Goal: Transaction & Acquisition: Purchase product/service

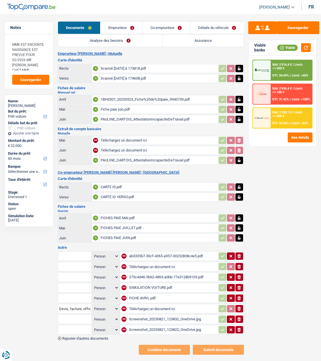
select select "car"
select select "60"
drag, startPoint x: 9, startPoint y: 44, endPoint x: 28, endPoint y: 66, distance: 28.8
click at [28, 66] on textarea "MME EST ENCEINTE NAISSANCE EST PREVUE POUR 02/2026 MR [PERSON_NAME] CHEZ MME" at bounding box center [29, 54] width 41 height 32
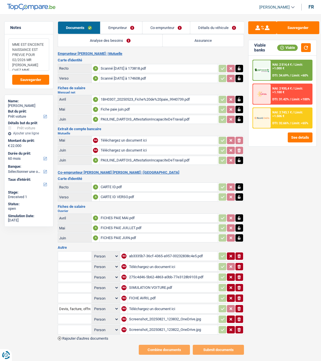
click at [37, 66] on textarea "MME EST ENCEINTE NAISSANCE EST PREVUE POUR 02/2026 MR DOM CHEZ MME" at bounding box center [29, 54] width 41 height 32
drag, startPoint x: 12, startPoint y: 45, endPoint x: 36, endPoint y: 67, distance: 32.6
click at [36, 67] on textarea "MME EST ENCEINTE NAISSANCE EST PREVUE POUR 02/2026 MR DOM CHEZ MME" at bounding box center [29, 54] width 41 height 32
click at [46, 66] on textarea "MME EST ENCEINTE NAISSANCE EST PREVUE POUR 02/2026 MR DOM CHEZ MME" at bounding box center [29, 54] width 41 height 32
click at [119, 26] on link "Emprunteur" at bounding box center [121, 28] width 42 height 12
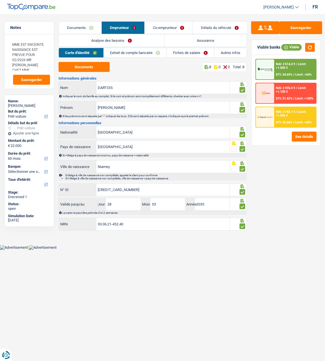
click at [141, 53] on link "Extrait de compte bancaire" at bounding box center [135, 52] width 63 height 9
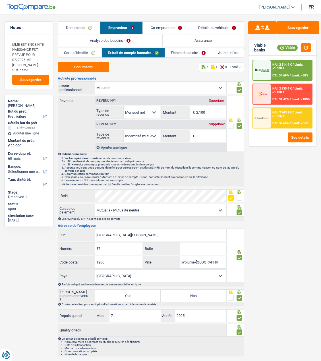
click at [192, 53] on link "Fiches de salaire" at bounding box center [188, 52] width 47 height 9
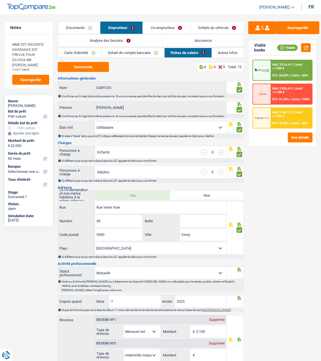
click at [230, 52] on link "Autres infos" at bounding box center [228, 52] width 32 height 9
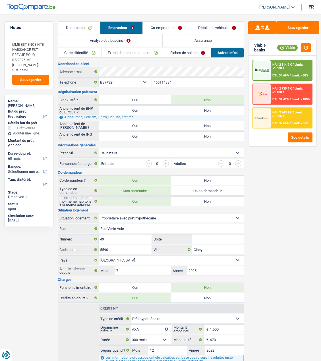
click at [171, 27] on link "Co-emprunteur" at bounding box center [166, 28] width 47 height 12
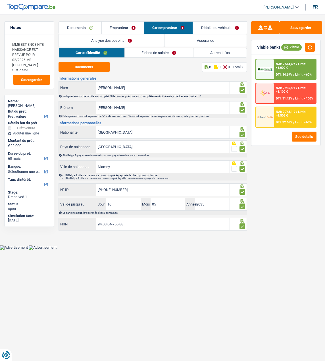
click at [123, 24] on link "Emprunteur" at bounding box center [123, 28] width 42 height 12
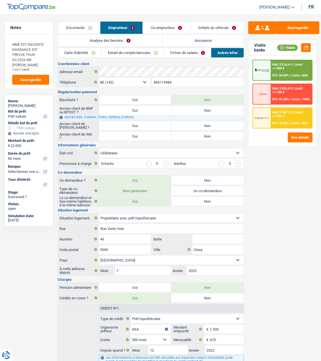
click at [187, 50] on link "Fiches de salaire" at bounding box center [187, 52] width 47 height 9
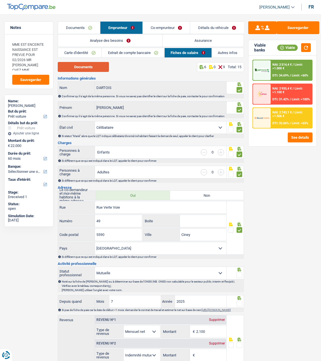
click at [86, 67] on button "Documents" at bounding box center [83, 67] width 51 height 10
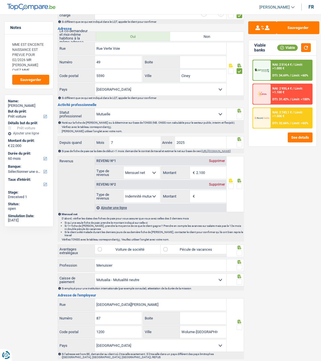
scroll to position [170, 0]
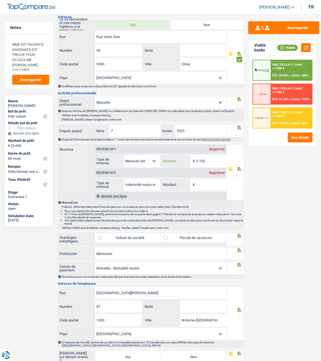
drag, startPoint x: 209, startPoint y: 162, endPoint x: 192, endPoint y: 162, distance: 17.3
click at [192, 162] on div "2.100 € Montant" at bounding box center [193, 161] width 65 height 12
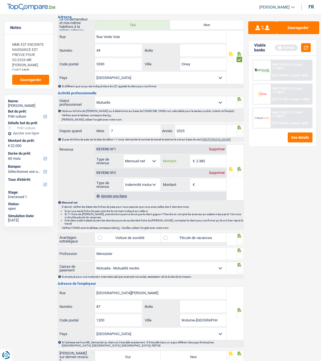
type input "2.385"
click at [240, 174] on span at bounding box center [239, 175] width 6 height 6
click at [0, 0] on input "radio" at bounding box center [0, 0] width 0 height 0
click at [230, 177] on span at bounding box center [231, 175] width 6 height 6
click at [0, 0] on input "radio" at bounding box center [0, 0] width 0 height 0
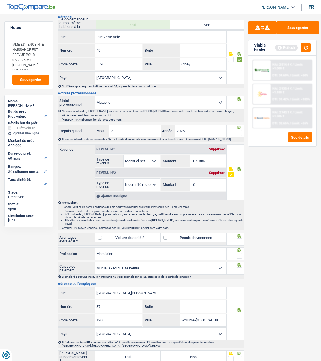
click at [239, 177] on span at bounding box center [239, 175] width 6 height 6
click at [0, 0] on input "radio" at bounding box center [0, 0] width 0 height 0
click at [232, 177] on span at bounding box center [231, 175] width 6 height 6
click at [0, 0] on input "radio" at bounding box center [0, 0] width 0 height 0
click at [239, 174] on span at bounding box center [239, 175] width 6 height 6
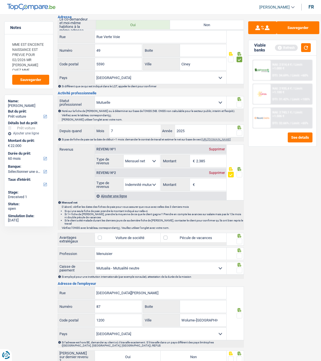
click at [0, 0] on input "radio" at bounding box center [0, 0] width 0 height 0
click at [209, 182] on input "Montant" at bounding box center [211, 184] width 30 height 12
type input "8"
click at [155, 185] on select "Allocation d'handicap Allocations chômage Allocations familiales Chèques repas …" at bounding box center [142, 184] width 36 height 12
select select "mealVouchers"
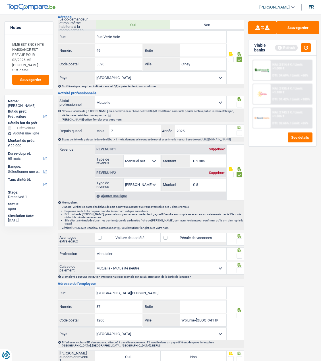
click at [124, 180] on select "Allocation d'handicap Allocations chômage Allocations familiales Chèques repas …" at bounding box center [142, 184] width 36 height 12
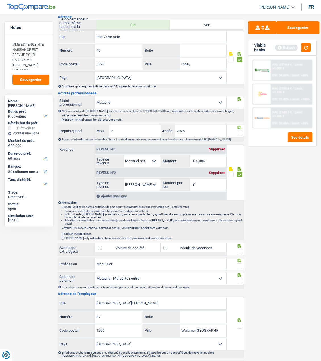
click at [208, 187] on input "Montant par jour" at bounding box center [211, 184] width 30 height 12
type input "8,0"
click at [123, 198] on div "Ajouter une ligne" at bounding box center [160, 196] width 131 height 8
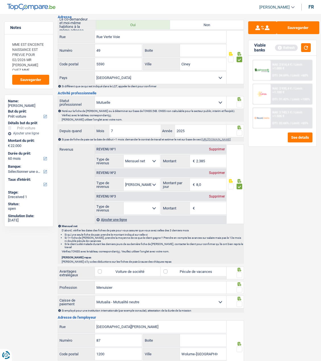
click at [217, 198] on div "Supprimer" at bounding box center [216, 196] width 19 height 3
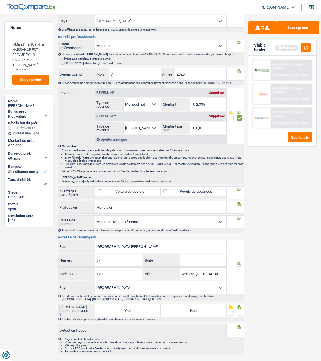
scroll to position [227, 0]
click at [192, 190] on label "Pécule de vacances" at bounding box center [193, 190] width 66 height 9
click at [192, 190] on input "Pécule de vacances" at bounding box center [193, 190] width 66 height 9
checkbox input "true"
click at [240, 193] on span at bounding box center [239, 195] width 6 height 6
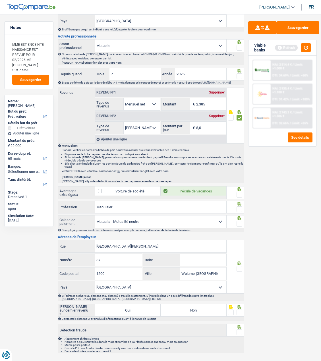
click at [0, 0] on input "radio" at bounding box center [0, 0] width 0 height 0
click at [282, 274] on div "Sauvegarder Viable banks Refresh NAI: 2 514,4 € / Limit: >1.000 € DTI: 34.69% /…" at bounding box center [282, 185] width 77 height 329
drag, startPoint x: 140, startPoint y: 207, endPoint x: 45, endPoint y: 207, distance: 95.4
click at [45, 207] on div "Notes MME EST ENCEINTE NAISSANCE EST PREVUE POUR 02/2026 MR DOM CHEZ MME Sauveg…" at bounding box center [160, 75] width 321 height 562
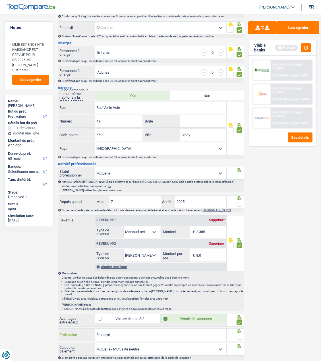
scroll to position [114, 0]
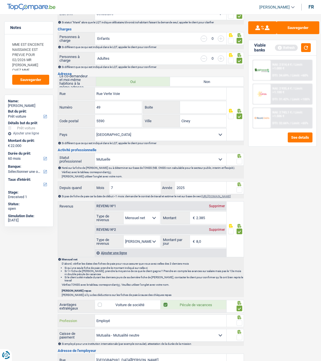
type input "Employé"
drag, startPoint x: 212, startPoint y: 220, endPoint x: 154, endPoint y: 221, distance: 58.2
click at [154, 221] on div "Allocation d'handicap Allocations chômage Allocations familiales Chèques repas …" at bounding box center [160, 217] width 131 height 13
click at [216, 220] on input "2.385" at bounding box center [211, 218] width 30 height 12
type input "2.285"
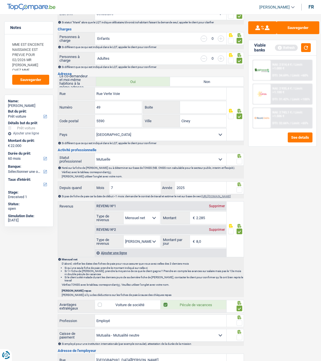
click at [100, 254] on div "Ajouter une ligne" at bounding box center [160, 253] width 131 height 8
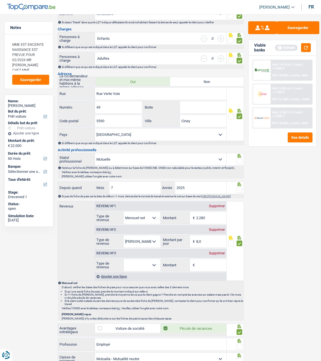
click at [133, 269] on select "Allocation d'handicap Allocations chômage Allocations familiales Chèques repas …" at bounding box center [142, 265] width 36 height 12
select select "mutualityIndemnity"
click at [124, 261] on select "Allocation d'handicap Allocations chômage Allocations familiales Chèques repas …" at bounding box center [142, 265] width 36 height 12
click at [203, 264] on input "Montant" at bounding box center [211, 265] width 30 height 12
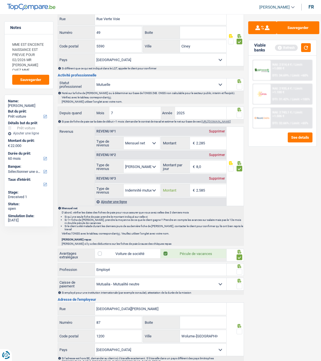
scroll to position [227, 0]
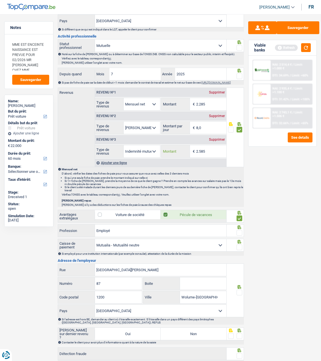
type input "2.585"
click at [240, 232] on span at bounding box center [239, 233] width 6 height 6
click at [0, 0] on input "radio" at bounding box center [0, 0] width 0 height 0
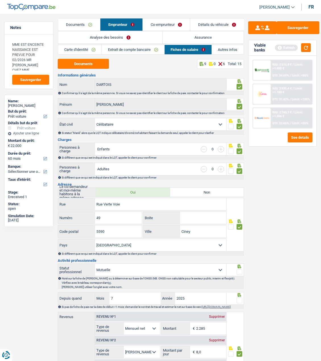
scroll to position [0, 0]
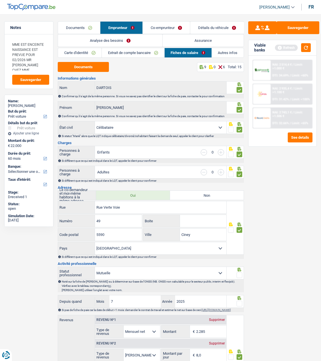
click at [163, 29] on link "Co-emprunteur" at bounding box center [166, 28] width 47 height 12
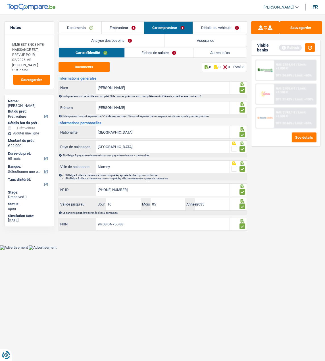
click at [116, 29] on link "Emprunteur" at bounding box center [123, 28] width 42 height 12
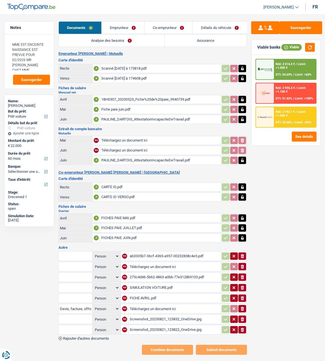
select select "car"
select select "60"
select select "single"
select select "BE"
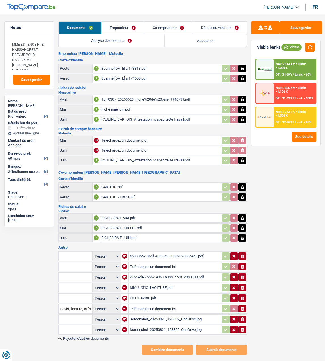
select select "mutuality"
select select "netSalary"
select select "mutualityIndemnity"
select select "mutualia"
select select "BE"
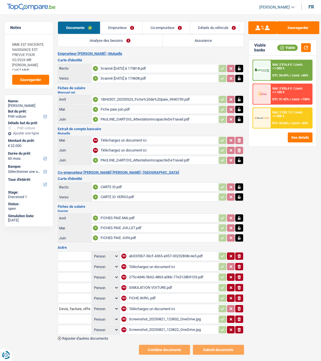
click at [119, 29] on link "Emprunteur" at bounding box center [121, 28] width 42 height 12
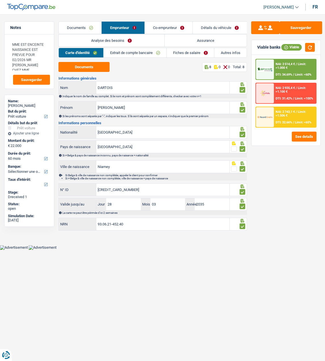
click at [186, 53] on link "Fiches de salaire" at bounding box center [190, 52] width 47 height 9
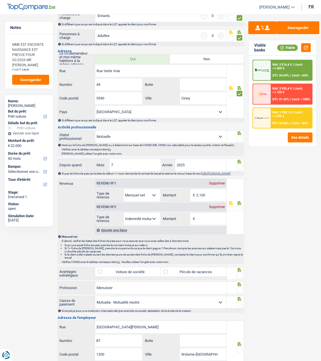
scroll to position [142, 0]
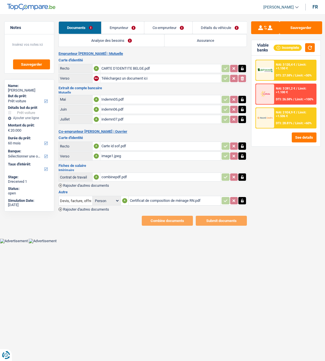
select select "car"
select select "60"
click at [127, 28] on link "Emprunteur" at bounding box center [122, 28] width 43 height 12
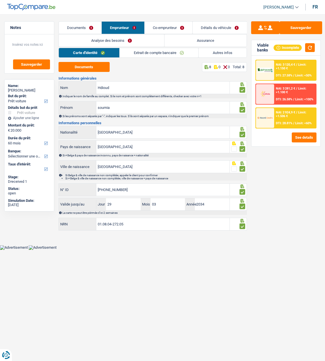
click at [91, 28] on link "Documents" at bounding box center [80, 28] width 43 height 12
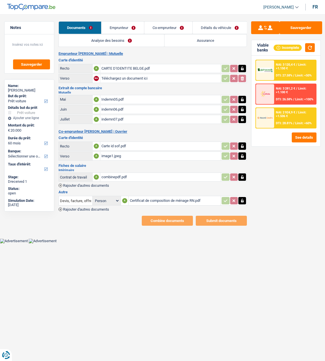
click at [122, 28] on link "Emprunteur" at bounding box center [122, 28] width 43 height 12
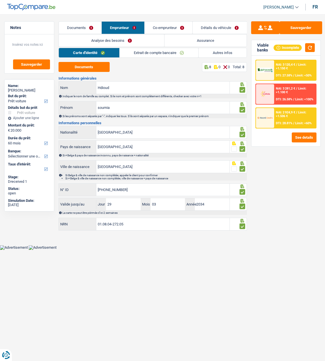
click at [172, 26] on link "Co-emprunteur" at bounding box center [169, 28] width 48 height 12
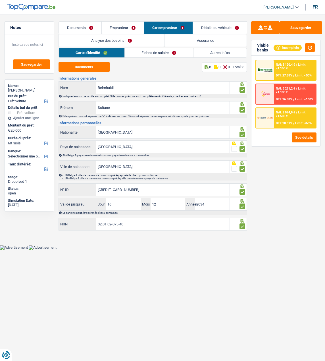
click at [156, 54] on link "Fiches de salaire" at bounding box center [159, 52] width 68 height 9
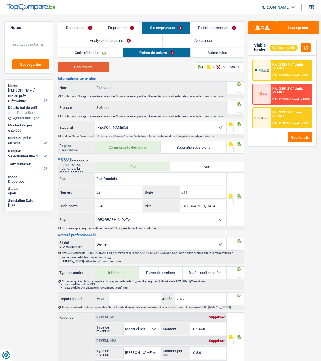
click at [83, 68] on button "Documents" at bounding box center [83, 67] width 51 height 10
click at [96, 53] on link "Carte d'identité" at bounding box center [90, 52] width 64 height 9
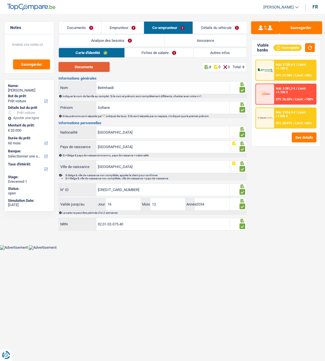
click at [90, 65] on button "Documents" at bounding box center [84, 67] width 51 height 10
click at [150, 54] on link "Fiches de salaire" at bounding box center [159, 52] width 68 height 9
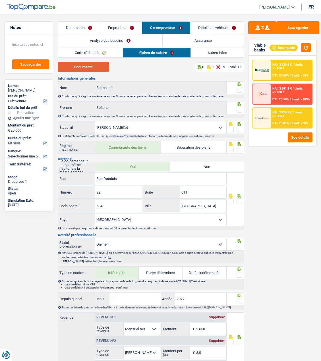
click at [87, 67] on button "Documents" at bounding box center [83, 67] width 51 height 10
click at [240, 88] on span at bounding box center [239, 90] width 6 height 6
click at [0, 0] on input "radio" at bounding box center [0, 0] width 0 height 0
click at [240, 108] on span at bounding box center [239, 110] width 6 height 6
click at [0, 0] on input "radio" at bounding box center [0, 0] width 0 height 0
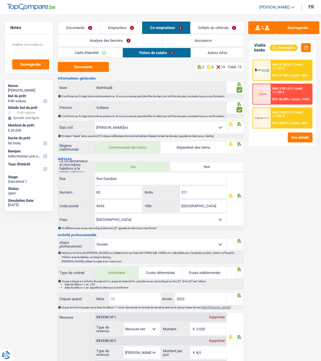
click at [238, 128] on span at bounding box center [239, 130] width 6 height 6
click at [0, 0] on input "radio" at bounding box center [0, 0] width 0 height 0
click at [239, 148] on span at bounding box center [239, 150] width 6 height 6
click at [0, 0] on input "radio" at bounding box center [0, 0] width 0 height 0
click at [240, 198] on span at bounding box center [239, 201] width 6 height 6
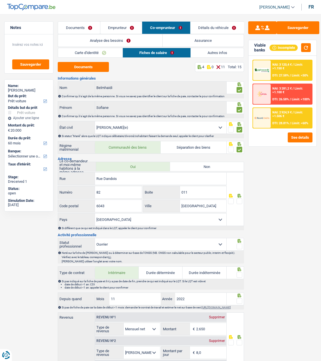
click at [0, 0] on input "radio" at bounding box center [0, 0] width 0 height 0
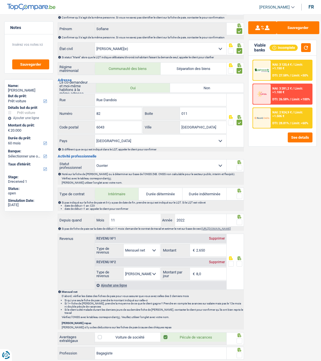
scroll to position [85, 0]
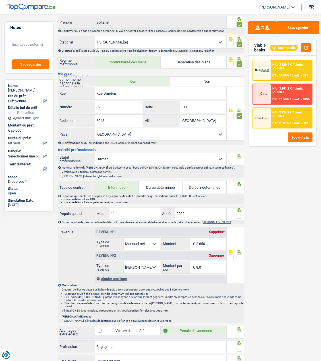
drag, startPoint x: 241, startPoint y: 159, endPoint x: 241, endPoint y: 174, distance: 14.8
click at [241, 159] on span at bounding box center [239, 161] width 6 height 6
click at [0, 0] on input "radio" at bounding box center [0, 0] width 0 height 0
click at [240, 187] on span at bounding box center [239, 190] width 6 height 6
click at [0, 0] on input "radio" at bounding box center [0, 0] width 0 height 0
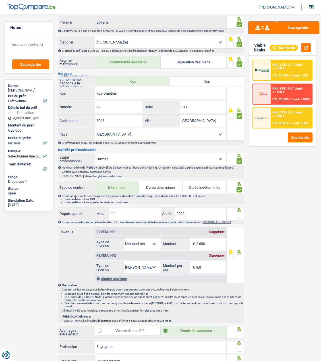
click at [239, 214] on span at bounding box center [239, 216] width 6 height 6
click at [0, 0] on input "radio" at bounding box center [0, 0] width 0 height 0
click at [208, 245] on input "2.650" at bounding box center [211, 243] width 30 height 12
drag, startPoint x: 208, startPoint y: 245, endPoint x: 177, endPoint y: 240, distance: 31.9
click at [177, 240] on div "2.650 € Montant" at bounding box center [193, 243] width 65 height 12
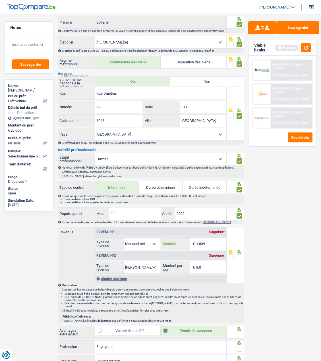
type input "1.839"
click at [239, 258] on span at bounding box center [239, 257] width 6 height 6
click at [0, 0] on input "radio" at bounding box center [0, 0] width 0 height 0
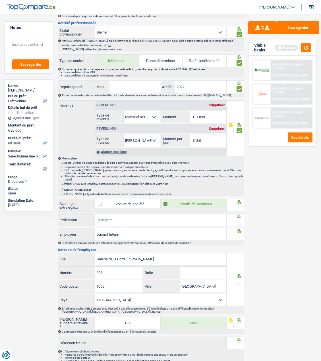
scroll to position [227, 0]
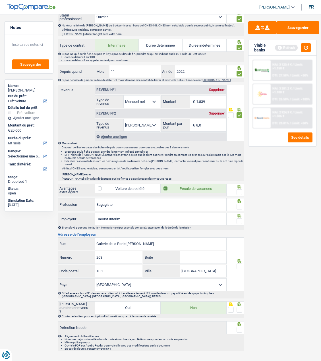
click at [241, 190] on span at bounding box center [239, 192] width 6 height 6
click at [0, 0] on input "radio" at bounding box center [0, 0] width 0 height 0
click at [238, 205] on span at bounding box center [239, 207] width 6 height 6
click at [0, 0] on input "radio" at bounding box center [0, 0] width 0 height 0
click at [237, 218] on span at bounding box center [239, 221] width 6 height 6
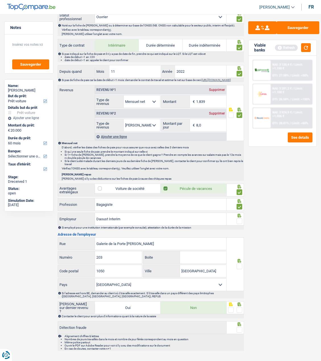
click at [0, 0] on input "radio" at bounding box center [0, 0] width 0 height 0
drag, startPoint x: 165, startPoint y: 239, endPoint x: 70, endPoint y: 252, distance: 95.2
click at [70, 252] on div "Galerie de la Porte Louise Rue 203 Numéro Boite 1050 Code postal BRUXELLES Vill…" at bounding box center [142, 264] width 169 height 54
type input "Rue Charles Dupret"
drag, startPoint x: 128, startPoint y: 256, endPoint x: 67, endPoint y: 256, distance: 60.5
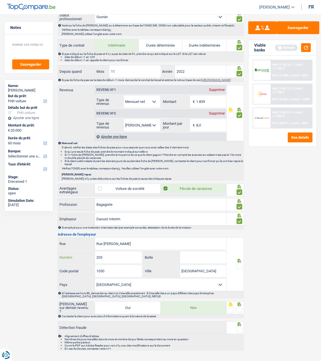
click at [67, 256] on div "203 Numéro" at bounding box center [100, 257] width 84 height 12
type input "16"
drag, startPoint x: 136, startPoint y: 270, endPoint x: 13, endPoint y: 277, distance: 123.5
click at [13, 277] on div "Notes Sauvegarder Name: soumia Hdioud But du prêt: Confort maison: meubles, tex…" at bounding box center [160, 73] width 321 height 559
type input "6000"
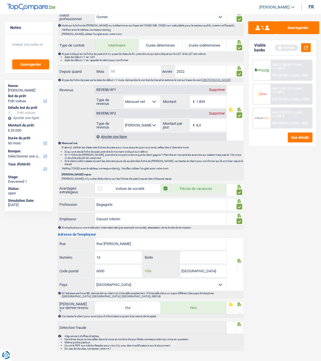
drag, startPoint x: 206, startPoint y: 270, endPoint x: 159, endPoint y: 272, distance: 47.5
click at [159, 272] on div "BRUXELLES Ville" at bounding box center [184, 271] width 83 height 12
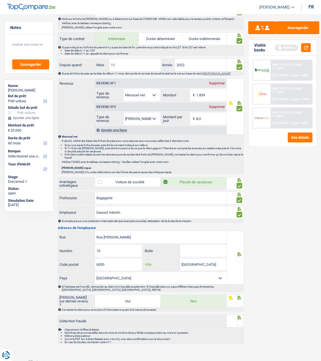
scroll to position [235, 0]
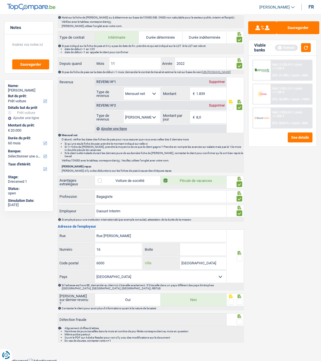
type input "Charleroi"
drag, startPoint x: 237, startPoint y: 255, endPoint x: 236, endPoint y: 259, distance: 3.4
click at [237, 255] on span at bounding box center [239, 258] width 6 height 6
click at [0, 0] on input "radio" at bounding box center [0, 0] width 0 height 0
click at [239, 299] on span at bounding box center [239, 302] width 6 height 6
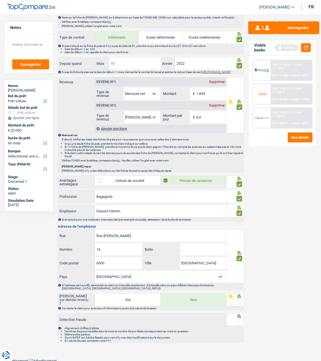
click at [0, 0] on input "radio" at bounding box center [0, 0] width 0 height 0
click at [239, 321] on span at bounding box center [239, 322] width 6 height 6
click at [0, 0] on input "radio" at bounding box center [0, 0] width 0 height 0
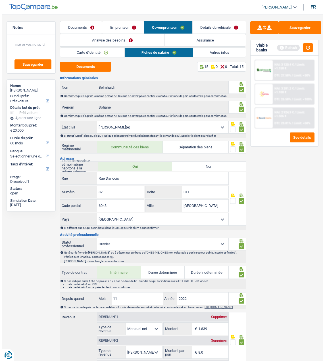
scroll to position [0, 0]
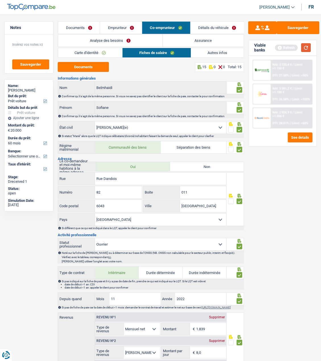
click at [304, 47] on button "button" at bounding box center [306, 47] width 10 height 9
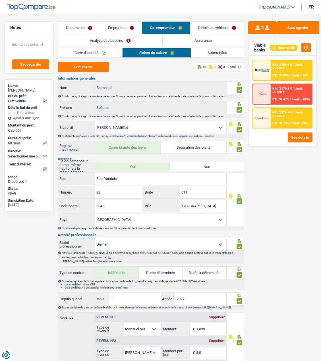
click at [117, 26] on link "Emprunteur" at bounding box center [120, 28] width 41 height 12
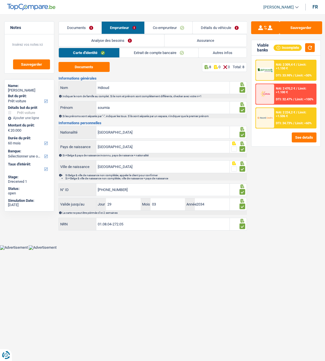
click at [175, 27] on link "Co-emprunteur" at bounding box center [169, 28] width 48 height 12
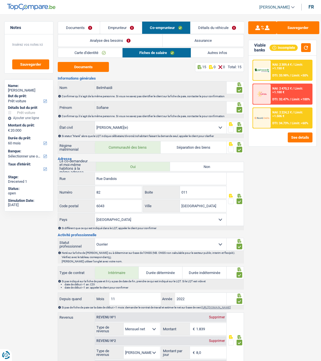
click at [217, 30] on link "Détails du véhicule" at bounding box center [216, 28] width 53 height 12
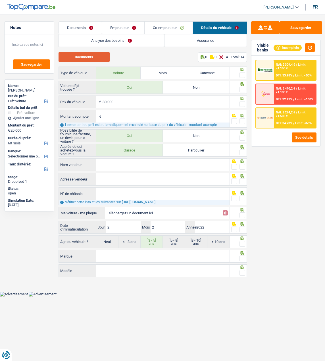
click at [95, 56] on button "Documents" at bounding box center [84, 57] width 51 height 10
click at [87, 28] on link "Documents" at bounding box center [80, 28] width 43 height 12
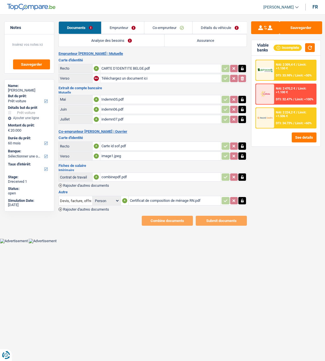
click at [111, 152] on div "image1.jpeg" at bounding box center [160, 156] width 118 height 9
click at [215, 27] on link "Détails du véhicule" at bounding box center [220, 28] width 55 height 12
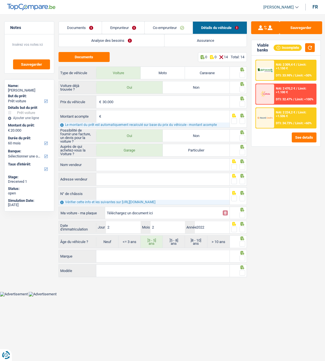
click at [116, 40] on link "Analyse des besoins" at bounding box center [111, 40] width 105 height 12
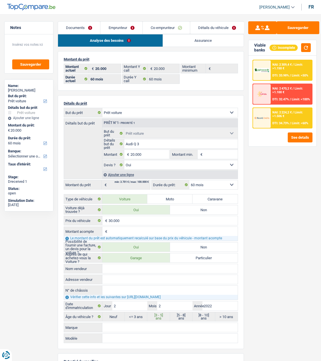
click at [220, 30] on link "Détails du véhicule" at bounding box center [217, 28] width 54 height 12
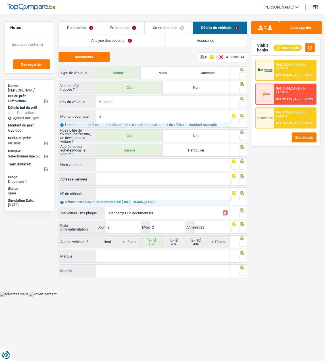
click at [130, 41] on link "Analyse des besoins" at bounding box center [111, 40] width 105 height 12
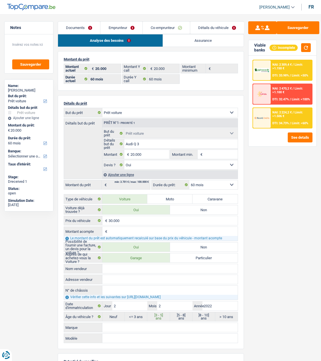
click at [218, 28] on link "Détails du véhicule" at bounding box center [217, 28] width 54 height 12
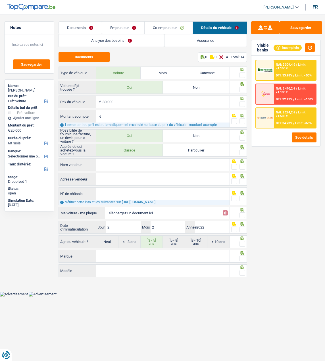
click at [142, 37] on link "Analyse des besoins" at bounding box center [111, 40] width 105 height 12
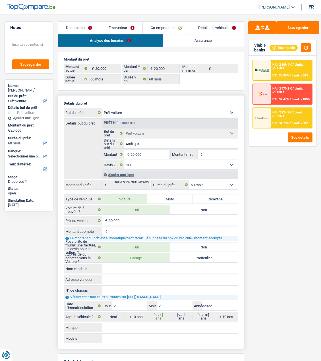
click at [171, 110] on select "Confort maison: meubles, textile, peinture, électroménager, outillage non-profe…" at bounding box center [169, 112] width 135 height 9
select select "household"
click at [102, 108] on select "Confort maison: meubles, textile, peinture, électroménager, outillage non-profe…" at bounding box center [169, 112] width 135 height 9
select select "household"
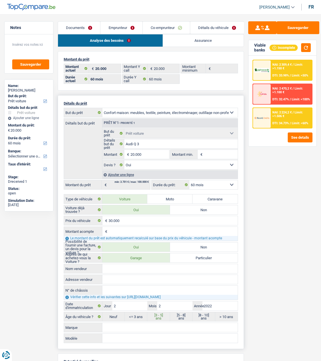
select select "84"
select select "household"
select select
select select "84"
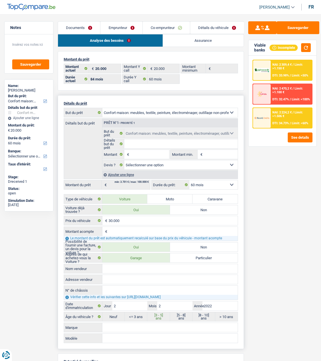
select select "car"
select select "yes"
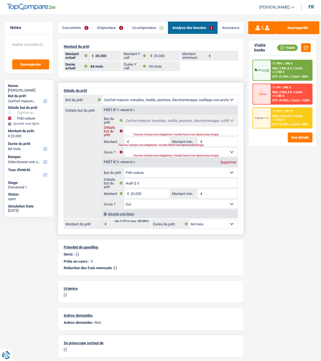
click at [158, 128] on input "Détails but du prêt" at bounding box center [180, 130] width 113 height 9
click at [156, 133] on div "Tous les champs sont obligatoires. Veuillez fournir une réponse plus longue" at bounding box center [179, 134] width 93 height 2
click at [134, 141] on input "Montant" at bounding box center [149, 141] width 39 height 9
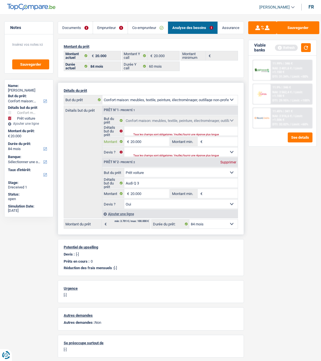
type input "20.000"
type input "40.000"
select select "144"
type input "40.000"
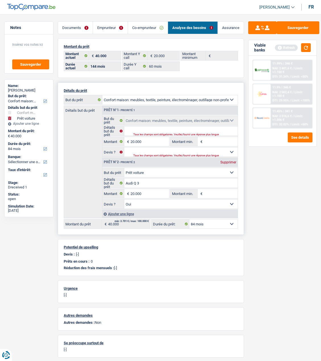
click at [232, 162] on div "Supprimer" at bounding box center [228, 161] width 19 height 3
type input "20.000"
select select "84"
type input "20.000"
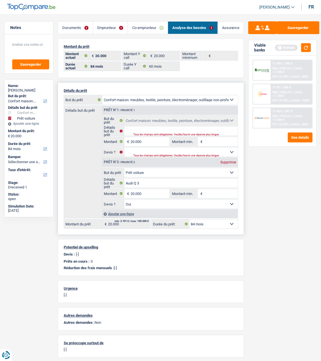
select select "84"
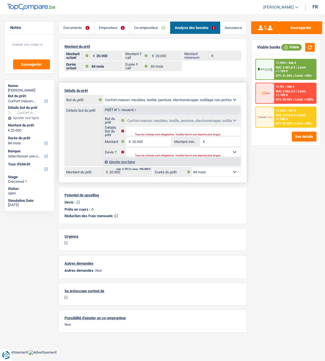
click at [151, 133] on div "Tous les champs sont obligatoires. Veuillez fournir une réponse plus longue" at bounding box center [182, 134] width 95 height 2
click at [152, 130] on input "Détails but du prêt" at bounding box center [183, 130] width 115 height 9
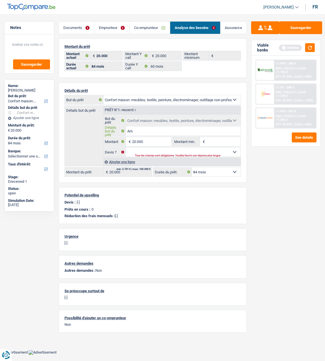
type input "Am"
click at [110, 23] on link "Emprunteur" at bounding box center [111, 28] width 35 height 12
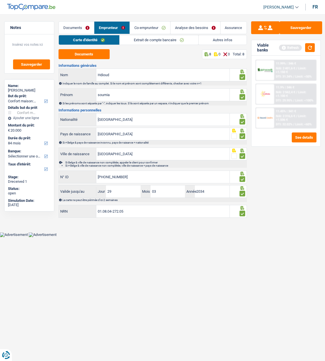
click at [223, 36] on link "Autres infos" at bounding box center [223, 39] width 48 height 9
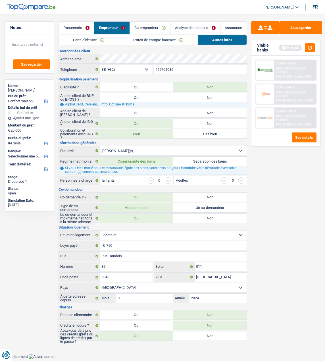
click at [304, 47] on div "Refresh" at bounding box center [297, 47] width 36 height 9
click at [309, 48] on button "button" at bounding box center [310, 47] width 10 height 9
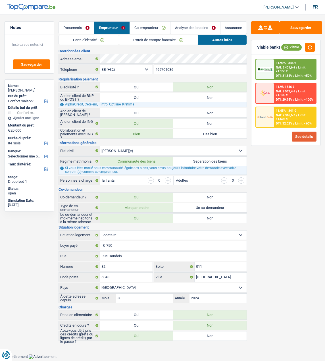
click at [309, 134] on button "See details" at bounding box center [304, 137] width 25 height 10
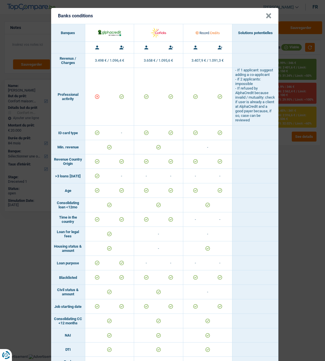
click at [310, 134] on div "Banks conditions × Banques Solutions potentielles Revenus / Charges 3.498 € / 1…" at bounding box center [162, 180] width 325 height 361
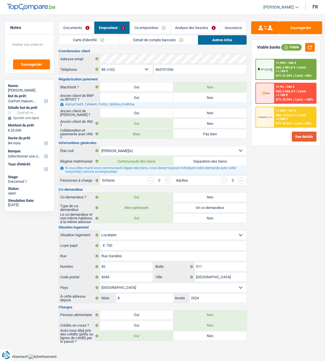
click at [309, 136] on button "See details" at bounding box center [304, 137] width 25 height 10
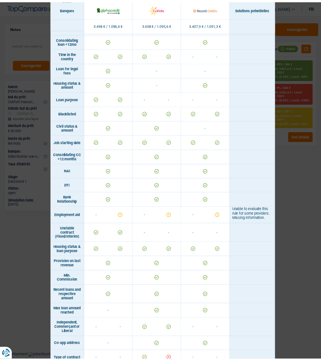
scroll to position [248, 0]
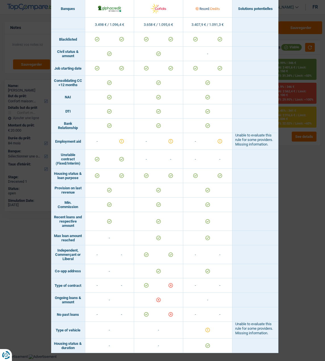
click at [290, 203] on div "Banks conditions × Banques Solutions potentielles Revenus / Charges 3.498 € / 1…" at bounding box center [162, 180] width 325 height 361
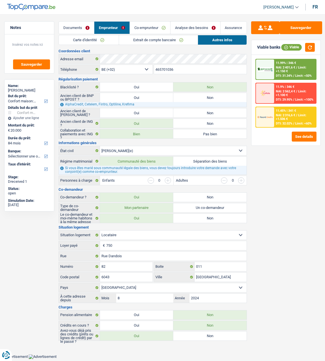
click at [192, 29] on link "Analyse des besoins" at bounding box center [195, 28] width 50 height 12
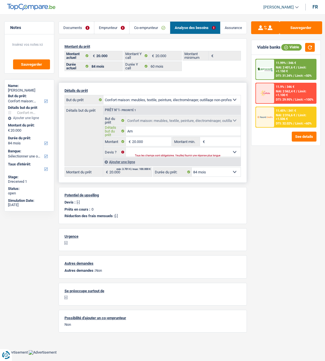
click at [149, 133] on input "Am" at bounding box center [183, 130] width 115 height 9
click at [144, 152] on select "Oui Non Non répondu Sélectionner une option" at bounding box center [183, 151] width 115 height 9
select select "not_answered"
click at [126, 147] on select "Oui Non Non répondu Sélectionner une option" at bounding box center [183, 151] width 115 height 9
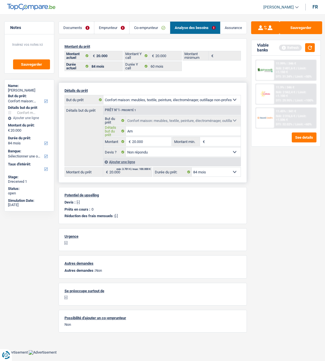
click at [152, 132] on input "Am" at bounding box center [183, 130] width 115 height 9
click at [150, 126] on input "Am" at bounding box center [183, 130] width 115 height 9
type input "ameublement, electroménager"
click at [149, 138] on input "20.000" at bounding box center [151, 141] width 39 height 9
type input "2"
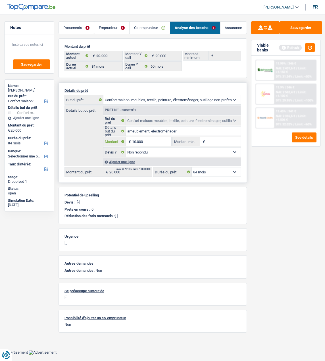
type input "10.000"
select select "48"
type input "10.000"
select select "48"
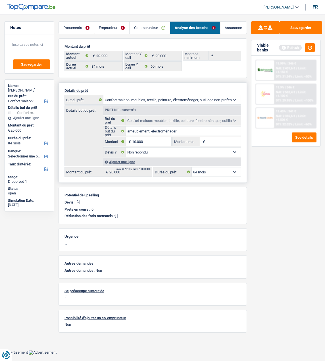
type input "10.000"
select select "48"
click at [129, 159] on div "Ajouter une ligne" at bounding box center [171, 162] width 137 height 8
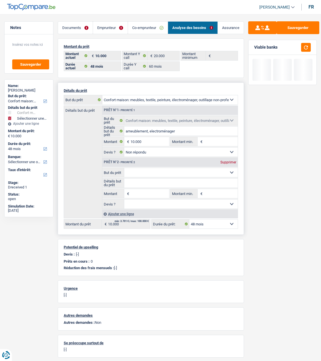
click at [155, 171] on select "Confort maison: meubles, textile, peinture, électroménager, outillage non-profe…" at bounding box center [180, 172] width 113 height 9
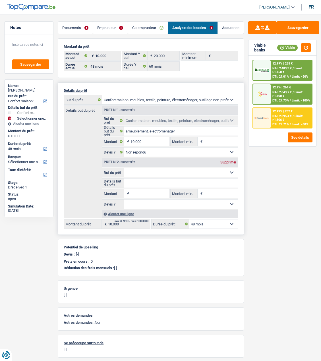
select select "tech"
click at [124, 168] on select "Confort maison: meubles, textile, peinture, électroménager, outillage non-profe…" at bounding box center [180, 172] width 113 height 9
type input "0"
select select "tech"
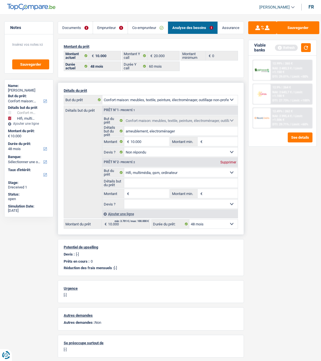
click at [160, 183] on input "Détails but du prêt" at bounding box center [180, 182] width 113 height 9
type input "5000"
click at [146, 191] on input "Montant" at bounding box center [149, 193] width 39 height 9
paste input "5.000"
type input "5.000"
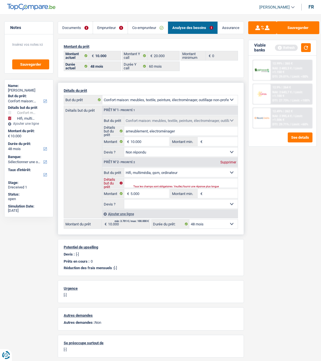
type input "15.000"
select select "60"
type input "15.000"
select select "60"
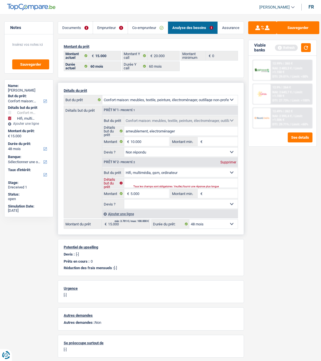
select select "60"
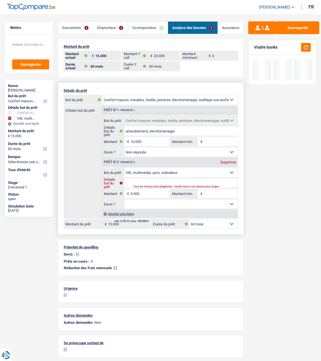
click at [164, 182] on input "Détails but du prêt" at bounding box center [180, 182] width 113 height 9
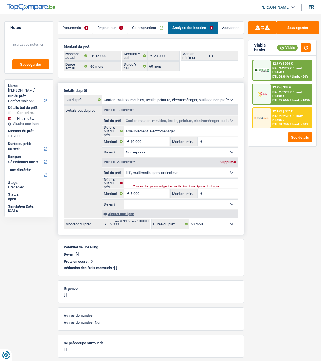
click at [117, 212] on div "Ajouter une ligne" at bounding box center [169, 214] width 135 height 8
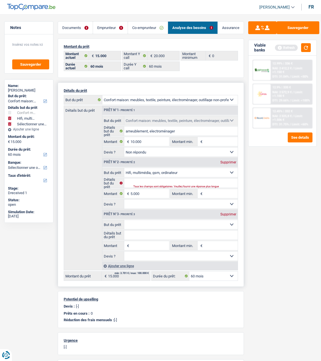
click at [161, 224] on select "Confort maison: meubles, textile, peinture, électroménager, outillage non-profe…" at bounding box center [180, 224] width 113 height 9
select select "hobbies"
click at [124, 220] on select "Confort maison: meubles, textile, peinture, électroménager, outillage non-profe…" at bounding box center [180, 224] width 113 height 9
select select "hobbies"
click at [141, 245] on input "Montant" at bounding box center [149, 245] width 39 height 9
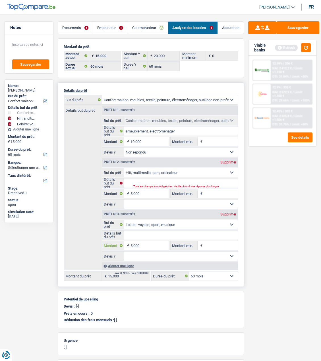
type input "5.000"
type input "20.000"
select select "84"
type input "20.000"
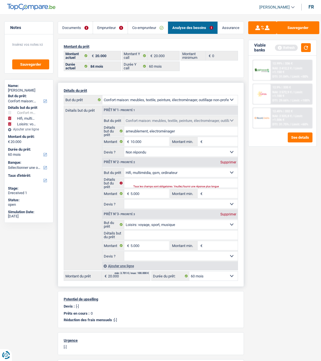
select select "84"
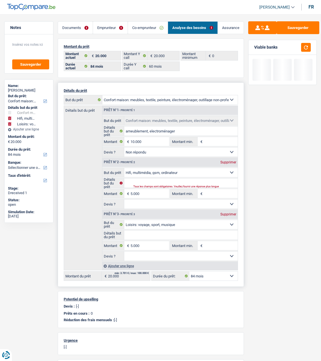
click at [166, 177] on fieldset "Confort maison: meubles, textile, peinture, électroménager, outillage non-profe…" at bounding box center [169, 188] width 135 height 41
click at [163, 180] on input "Détails but du prêt" at bounding box center [180, 182] width 113 height 9
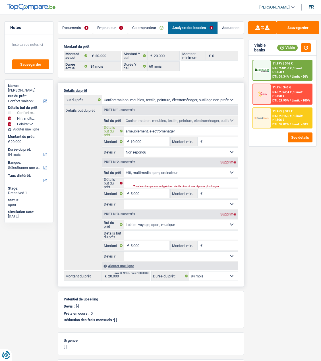
click at [185, 128] on input "ameublement, electroménager" at bounding box center [180, 130] width 113 height 9
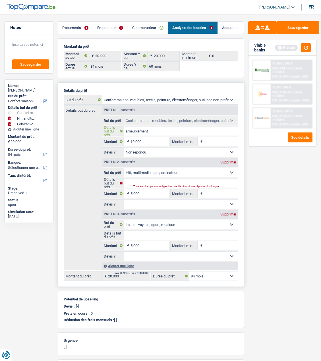
type input "ameublement"
click at [153, 185] on div "Tous les champs sont obligatoires. Veuillez fournir une réponse plus longue" at bounding box center [179, 186] width 93 height 2
click at [144, 179] on input "Détails but du prêt" at bounding box center [180, 182] width 113 height 9
click at [126, 182] on input "Ordinateurs" at bounding box center [180, 182] width 113 height 9
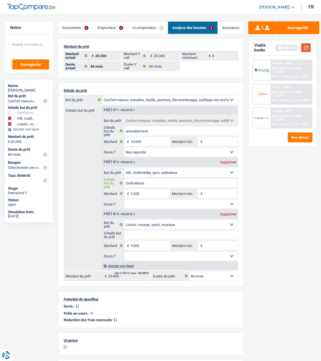
type input "Ordinateurs"
click at [304, 47] on button "button" at bounding box center [306, 47] width 10 height 9
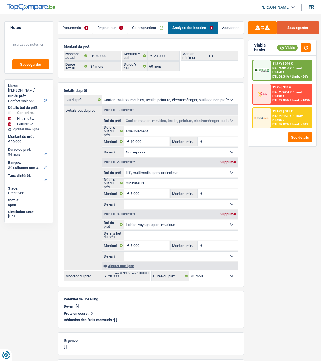
click at [304, 28] on button "Sauvegarder" at bounding box center [297, 27] width 43 height 13
click at [277, 70] on span "NAI: 2 401,6 €" at bounding box center [281, 68] width 19 height 4
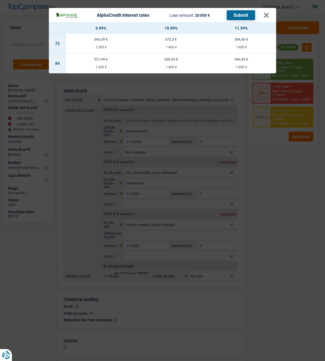
click at [104, 61] on td "327,49 € 1 200 €" at bounding box center [101, 63] width 70 height 20
select select "alphacredit"
type input "9,99"
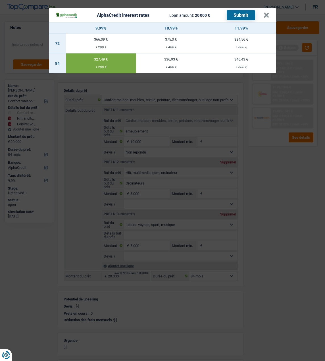
click at [244, 15] on button "Submit" at bounding box center [241, 15] width 28 height 10
click at [266, 15] on button "×" at bounding box center [266, 15] width 6 height 6
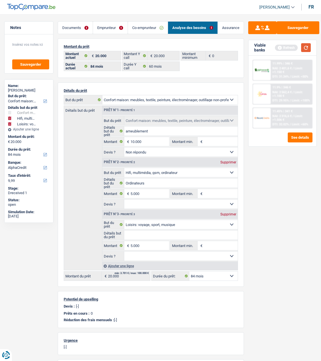
click at [305, 46] on button "button" at bounding box center [306, 47] width 10 height 9
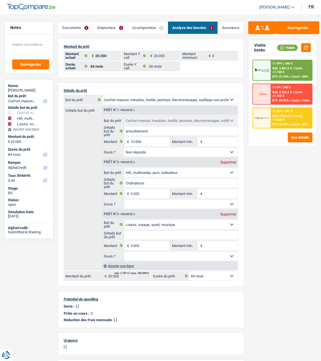
click at [277, 124] on span "DTI: 32.02%" at bounding box center [280, 124] width 16 height 4
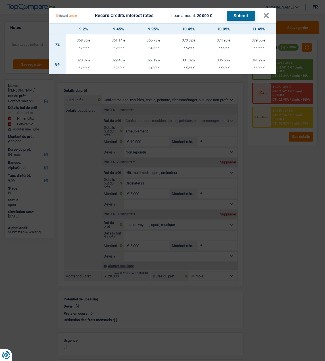
click at [84, 62] on td "320,09 € 1 180 €" at bounding box center [83, 64] width 35 height 20
select select "record credits"
type input "9,20"
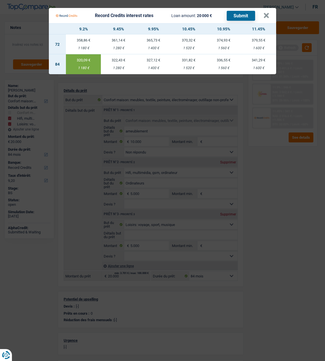
click at [241, 14] on button "Submit" at bounding box center [241, 16] width 28 height 10
click at [268, 13] on button "×" at bounding box center [266, 16] width 6 height 6
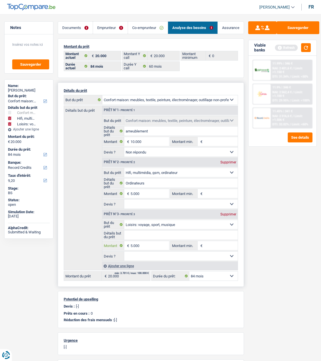
click at [149, 245] on input "5.000" at bounding box center [149, 245] width 39 height 9
click at [236, 213] on div "Supprimer" at bounding box center [228, 213] width 19 height 3
type input "15.000"
select select "60"
type input "15.000"
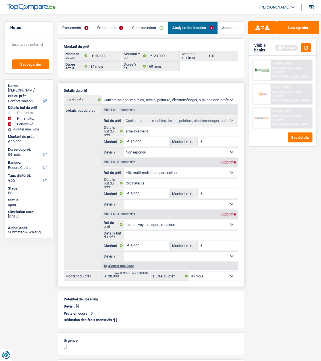
select select "60"
type input "15.000"
select select "60"
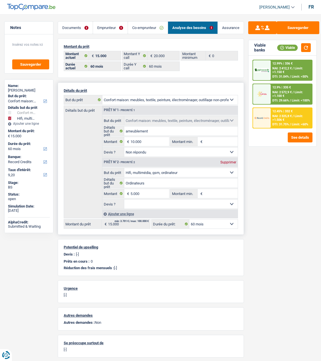
click at [185, 170] on select "Confort maison: meubles, textile, peinture, électroménager, outillage non-profe…" at bounding box center [180, 172] width 113 height 9
select select "hobbies"
click at [124, 168] on select "Confort maison: meubles, textile, peinture, électroménager, outillage non-profe…" at bounding box center [180, 172] width 113 height 9
select select "hobbies"
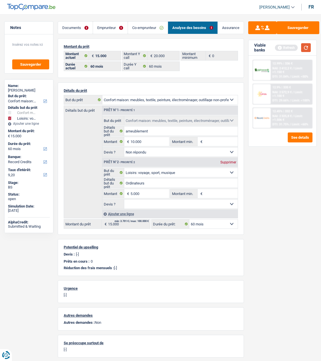
click at [306, 47] on button "button" at bounding box center [306, 47] width 10 height 9
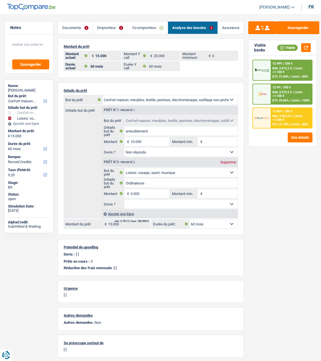
click at [293, 98] on div "12.9% | 335 € NAI: 2 572,9 € / Limit: >1.100 € DTI: 29.66% / Limit: <100%" at bounding box center [290, 94] width 41 height 20
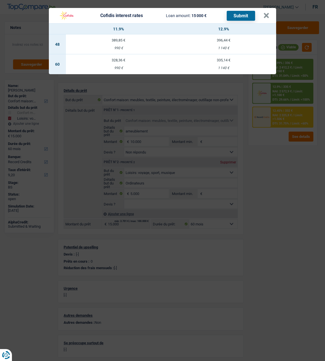
click at [119, 58] on div "328,36 €" at bounding box center [118, 60] width 105 height 4
select select "cofidis"
type input "11,90"
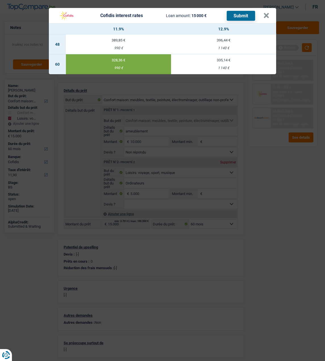
click at [243, 11] on button "Submit" at bounding box center [241, 16] width 28 height 10
click at [269, 13] on button "×" at bounding box center [266, 16] width 6 height 6
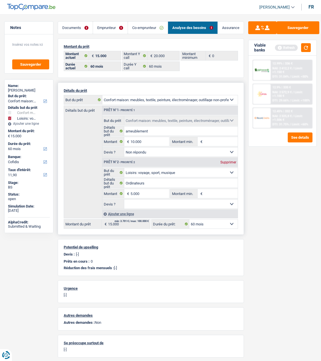
click at [235, 160] on div "Supprimer" at bounding box center [228, 161] width 19 height 3
type input "10.000"
select select "48"
type input "10.000"
select select "48"
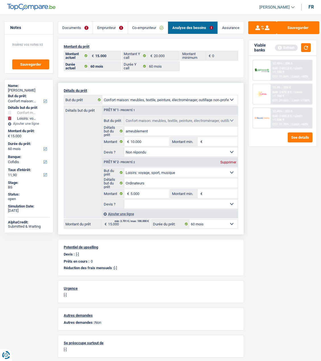
type input "10.000"
select select "48"
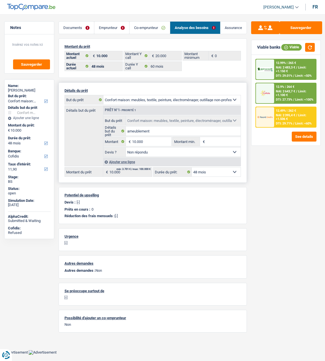
click at [114, 28] on link "Emprunteur" at bounding box center [111, 28] width 35 height 12
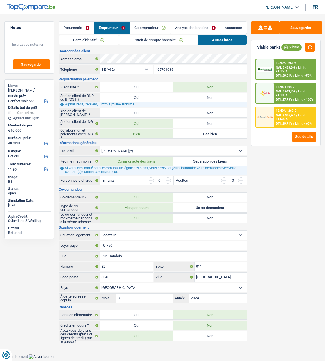
click at [161, 28] on link "Co-emprunteur" at bounding box center [150, 28] width 40 height 12
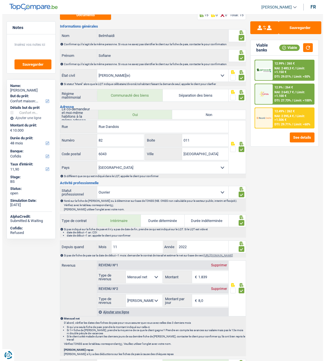
scroll to position [0, 0]
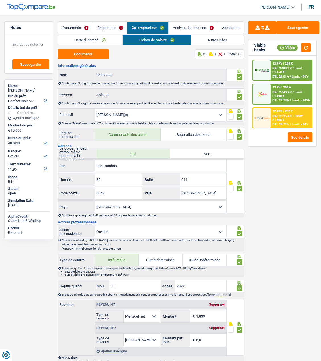
click at [208, 37] on link "Autres infos" at bounding box center [217, 39] width 53 height 9
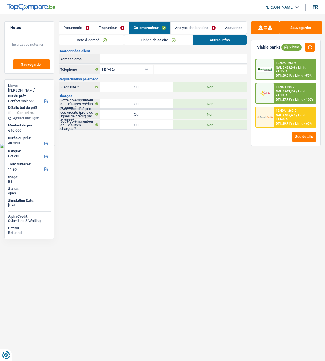
click at [191, 28] on link "Analyse des besoins" at bounding box center [195, 28] width 49 height 12
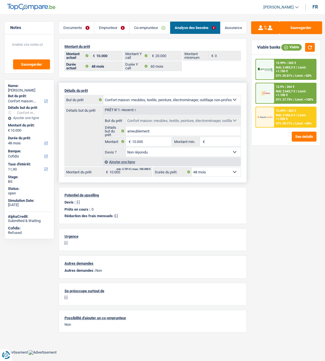
click at [281, 89] on div "12.9% | 264 € NAI: 2 643,7 € / Limit: >1.100 € DTI: 27.73% / Limit: <100%" at bounding box center [295, 93] width 42 height 20
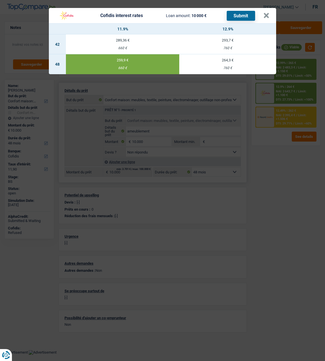
click at [241, 12] on button "Submit" at bounding box center [241, 16] width 28 height 10
click at [267, 13] on button "×" at bounding box center [266, 16] width 6 height 6
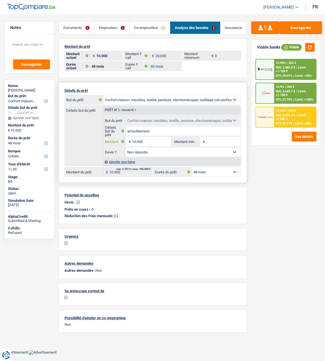
click at [151, 138] on input "10.000" at bounding box center [151, 141] width 39 height 9
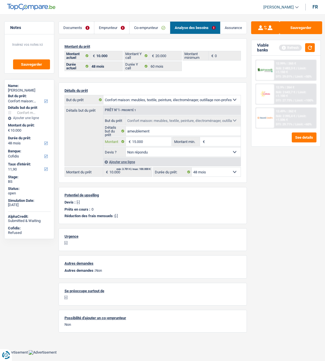
type input "15.000"
select select "60"
type input "15.000"
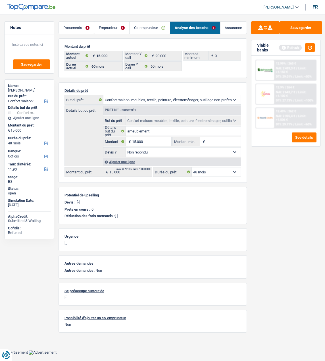
click at [293, 188] on div "Sauvegarder Viable banks Refresh 12.99% | 265 € NAI: 2 483,3 € / Limit: >1.150 …" at bounding box center [286, 185] width 78 height 329
select select "60"
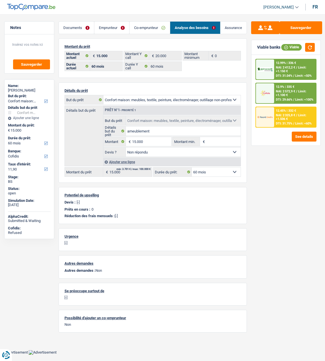
click at [283, 112] on div "12.45% | 332 €" at bounding box center [286, 111] width 20 height 4
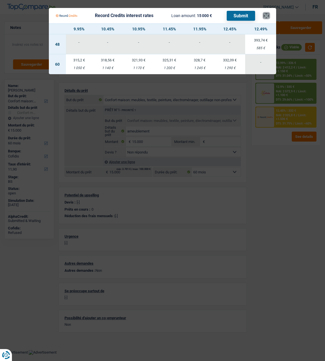
click at [266, 14] on button "×" at bounding box center [266, 16] width 6 height 6
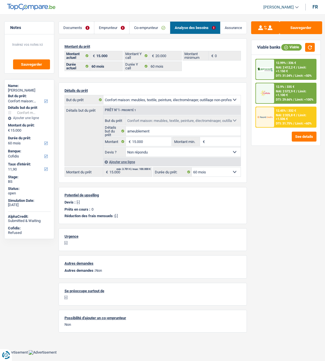
click at [73, 28] on link "Documents" at bounding box center [76, 28] width 35 height 12
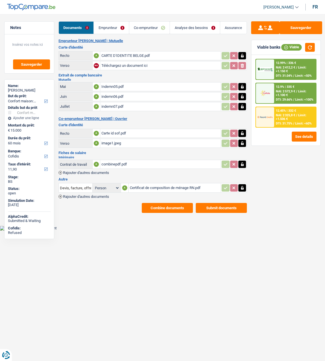
click at [157, 203] on button "Combine documents" at bounding box center [167, 208] width 51 height 10
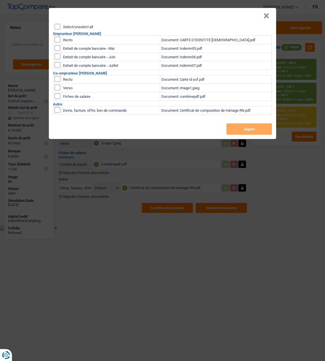
click at [59, 24] on input "Select/unselect all" at bounding box center [58, 27] width 6 height 6
checkbox input "true"
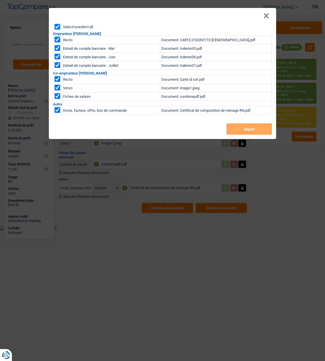
checkbox input "true"
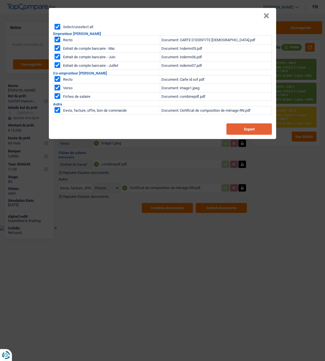
click at [247, 128] on button "Export" at bounding box center [248, 128] width 45 height 11
click at [269, 14] on button "×" at bounding box center [266, 16] width 6 height 6
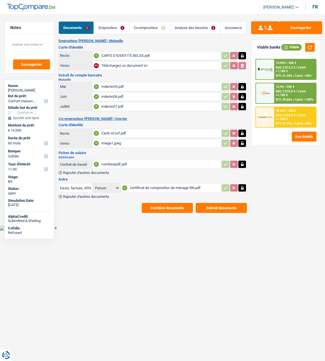
click at [116, 102] on div "indemn07.pdf" at bounding box center [160, 106] width 118 height 9
click at [129, 53] on div "CARTE D'IDENTITE BELGE.pdf" at bounding box center [160, 55] width 118 height 9
click at [119, 130] on div "Carte id sof.pdf" at bounding box center [160, 133] width 118 height 9
click at [197, 28] on link "Analyse des besoins" at bounding box center [195, 28] width 50 height 12
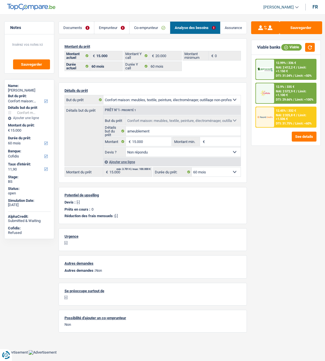
click at [281, 119] on div "12.45% | 332 € NAI: 2 325,8 € / Limit: >1.506 € DTI: 31.75% / Limit: <60%" at bounding box center [295, 117] width 42 height 20
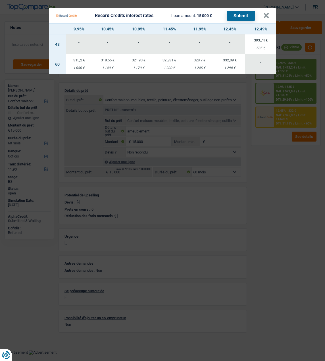
click at [83, 66] on div "1 050 €" at bounding box center [79, 68] width 26 height 4
select select "record credits"
type input "9,95"
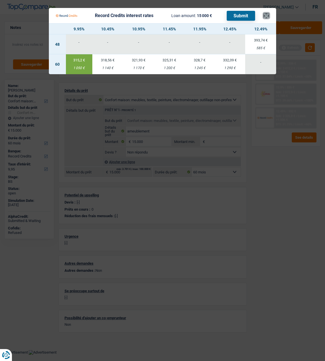
click at [269, 13] on button "×" at bounding box center [266, 16] width 6 height 6
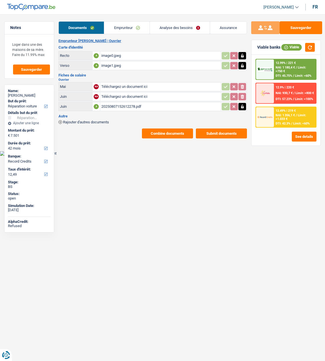
select select "carRepair"
select select "42"
select select "record credits"
click at [135, 26] on link "Emprunteur" at bounding box center [126, 28] width 45 height 12
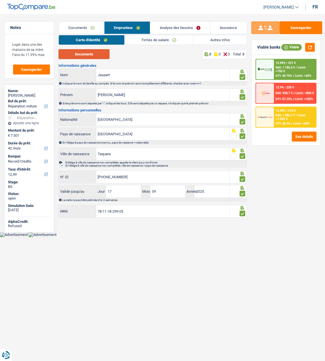
click at [95, 55] on button "Documents" at bounding box center [84, 54] width 51 height 10
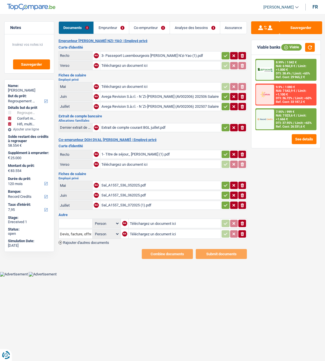
select select "refinancing"
select select "household"
select select "tech"
select select "120"
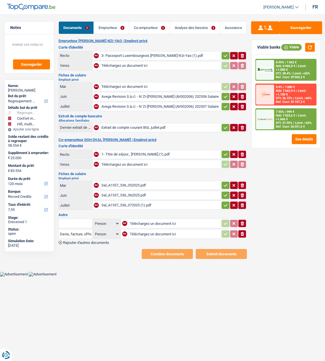
select select "record credits"
click at [151, 54] on div "3- Passeport Luxembourgeois [PERSON_NAME] N'zi-Yao (1).pdf" at bounding box center [160, 55] width 118 height 9
click at [285, 218] on div "Sauvegarder Viable banks Viable 8.99% | 1 042 € NAI: 6 960,8 € / Limit: >1.000 …" at bounding box center [286, 185] width 78 height 329
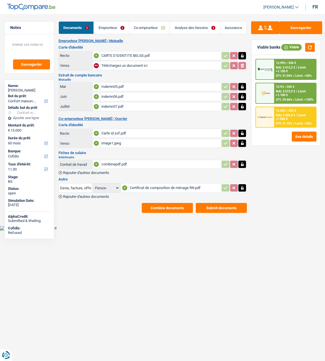
select select "household"
select select "60"
select select "cofidis"
click at [110, 129] on div "Carte id sof.pdf" at bounding box center [160, 133] width 118 height 9
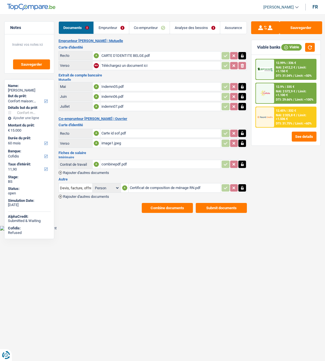
click at [130, 54] on div "CARTE D'IDENTITE BELGE.pdf" at bounding box center [160, 55] width 118 height 9
click at [115, 161] on div "combinepdf.pdf" at bounding box center [160, 164] width 118 height 9
click at [294, 117] on span "Limit: >1.506 €" at bounding box center [291, 116] width 30 height 7
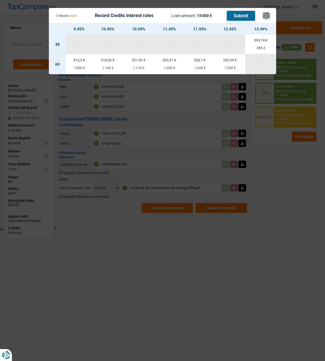
click at [267, 13] on button "×" at bounding box center [266, 16] width 6 height 6
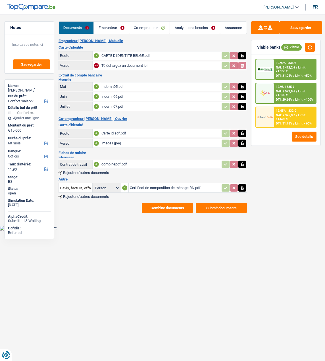
click at [116, 25] on link "Emprunteur" at bounding box center [111, 28] width 35 height 12
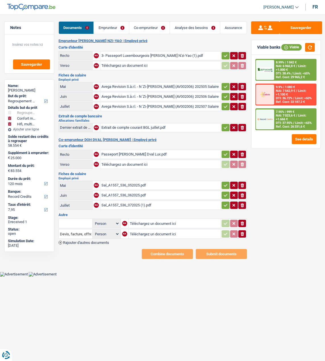
select select "refinancing"
select select "household"
select select "tech"
select select "120"
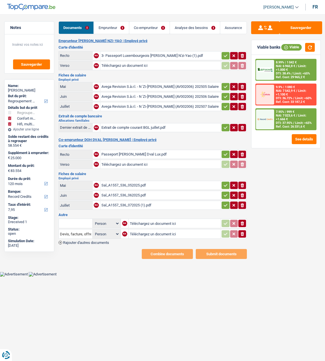
select select "record credits"
click at [114, 27] on link "Emprunteur" at bounding box center [111, 28] width 35 height 12
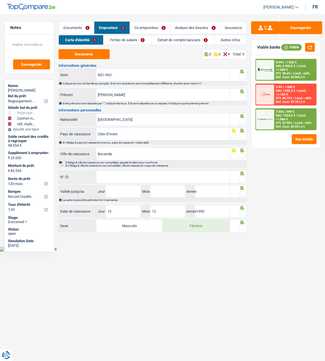
click at [247, 74] on div at bounding box center [238, 74] width 17 height 13
click at [242, 75] on span at bounding box center [242, 77] width 6 height 6
click at [0, 0] on input "radio" at bounding box center [0, 0] width 0 height 0
click at [242, 93] on div at bounding box center [242, 96] width 6 height 7
click at [241, 97] on span at bounding box center [242, 97] width 6 height 6
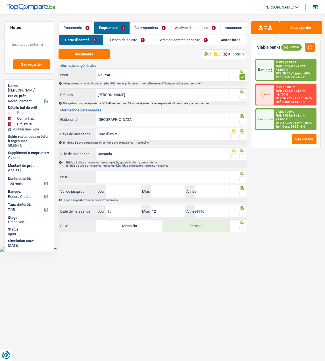
click at [0, 0] on input "radio" at bounding box center [0, 0] width 0 height 0
click at [242, 120] on span at bounding box center [242, 122] width 6 height 6
click at [0, 0] on input "radio" at bounding box center [0, 0] width 0 height 0
click at [243, 134] on span at bounding box center [242, 136] width 6 height 6
click at [0, 0] on input "radio" at bounding box center [0, 0] width 0 height 0
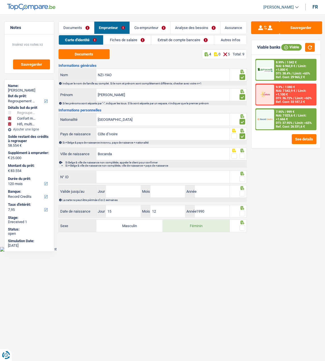
click at [244, 154] on span at bounding box center [242, 156] width 6 height 6
click at [0, 0] on input "radio" at bounding box center [0, 0] width 0 height 0
click at [123, 178] on input "N° ID" at bounding box center [162, 177] width 133 height 12
click at [159, 178] on input "N° ID" at bounding box center [162, 177] width 133 height 12
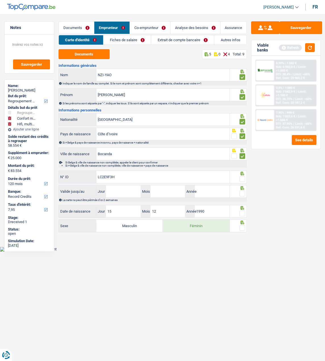
type input "LC2E9F3H"
click at [241, 176] on span at bounding box center [242, 179] width 6 height 6
click at [0, 0] on input "radio" at bounding box center [0, 0] width 0 height 0
click at [130, 193] on input "Jour" at bounding box center [123, 191] width 35 height 12
type input "07"
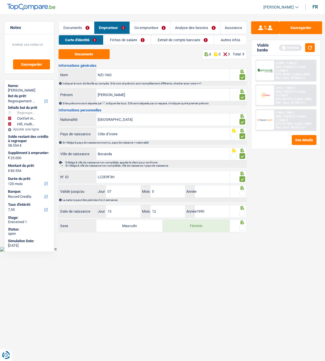
type input "03"
type input "2029"
click at [244, 191] on span at bounding box center [242, 194] width 6 height 6
click at [0, 0] on input "radio" at bounding box center [0, 0] width 0 height 0
click at [242, 212] on span at bounding box center [242, 213] width 6 height 6
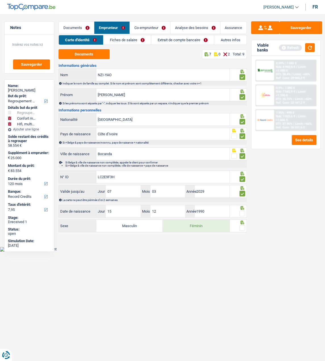
click at [0, 0] on input "radio" at bounding box center [0, 0] width 0 height 0
click at [243, 227] on span at bounding box center [242, 228] width 6 height 6
click at [0, 0] on input "radio" at bounding box center [0, 0] width 0 height 0
click at [136, 40] on link "Fiches de salaire" at bounding box center [127, 39] width 47 height 9
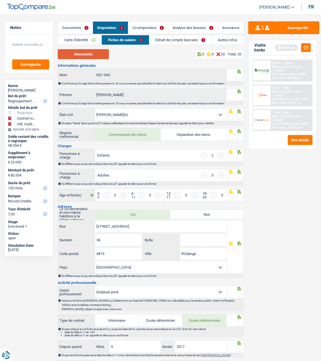
drag, startPoint x: 91, startPoint y: 55, endPoint x: 91, endPoint y: 51, distance: 3.7
click at [91, 54] on button "Documents" at bounding box center [83, 54] width 51 height 10
click at [238, 77] on span at bounding box center [239, 77] width 6 height 6
click at [0, 0] on input "radio" at bounding box center [0, 0] width 0 height 0
click at [238, 96] on span at bounding box center [239, 97] width 6 height 6
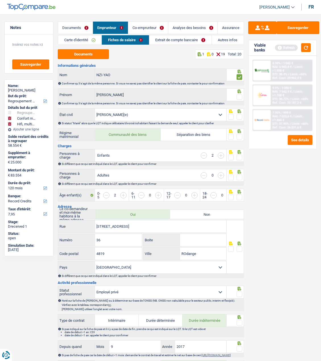
click at [0, 0] on input "radio" at bounding box center [0, 0] width 0 height 0
click at [238, 116] on span at bounding box center [239, 117] width 6 height 6
click at [0, 0] on input "radio" at bounding box center [0, 0] width 0 height 0
click at [239, 137] on span at bounding box center [239, 137] width 6 height 6
click at [0, 0] on input "radio" at bounding box center [0, 0] width 0 height 0
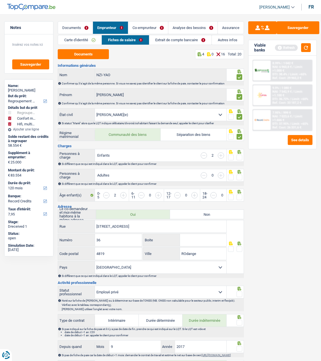
click at [239, 155] on span at bounding box center [239, 158] width 6 height 6
click at [0, 0] on input "radio" at bounding box center [0, 0] width 0 height 0
click at [239, 177] on span at bounding box center [239, 177] width 6 height 6
click at [0, 0] on input "radio" at bounding box center [0, 0] width 0 height 0
click at [238, 195] on span at bounding box center [239, 197] width 6 height 6
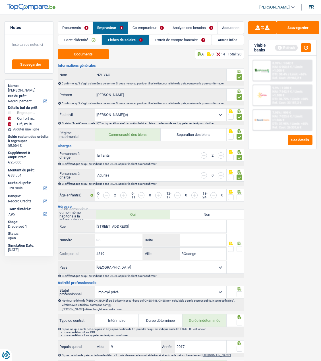
click at [0, 0] on input "radio" at bounding box center [0, 0] width 0 height 0
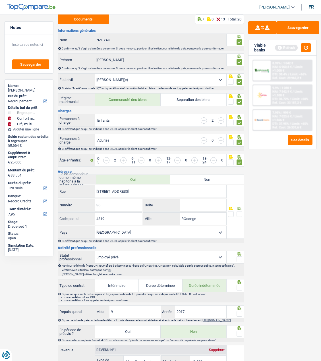
scroll to position [57, 0]
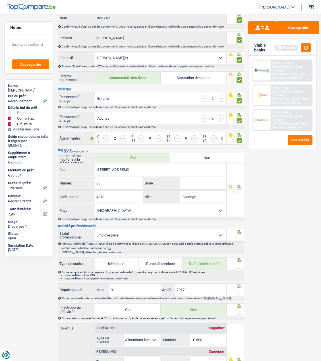
click at [101, 165] on input "36 Rue de la Gendarmerie" at bounding box center [160, 169] width 131 height 12
type input "Rue de la Gendarmerie"
click at [188, 194] on input "ROdange" at bounding box center [203, 197] width 47 height 12
type input "Rodange"
click at [238, 190] on span at bounding box center [239, 192] width 6 height 6
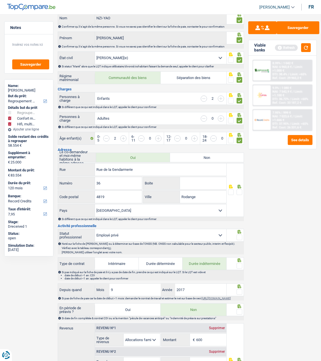
click at [0, 0] on input "radio" at bounding box center [0, 0] width 0 height 0
click at [238, 234] on span at bounding box center [239, 237] width 6 height 6
click at [0, 0] on input "radio" at bounding box center [0, 0] width 0 height 0
click at [237, 263] on span at bounding box center [239, 266] width 6 height 6
click at [0, 0] on input "radio" at bounding box center [0, 0] width 0 height 0
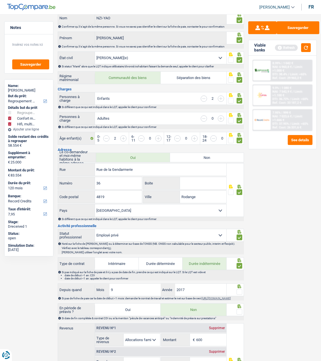
click at [239, 289] on span at bounding box center [239, 292] width 6 height 6
click at [0, 0] on input "radio" at bounding box center [0, 0] width 0 height 0
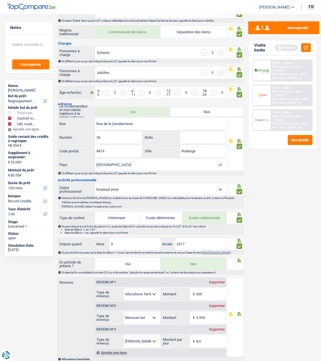
scroll to position [142, 0]
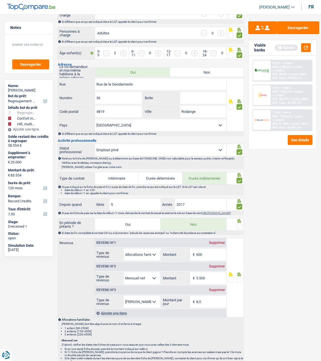
click at [241, 224] on div at bounding box center [239, 226] width 6 height 7
drag, startPoint x: 211, startPoint y: 279, endPoint x: 172, endPoint y: 283, distance: 39.7
click at [172, 283] on div "5.500 € Montant" at bounding box center [193, 278] width 65 height 12
click at [216, 277] on input "5.500" at bounding box center [211, 278] width 30 height 12
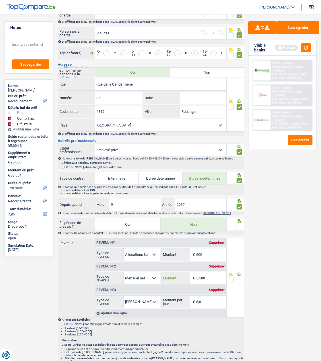
click at [216, 277] on input "5.500" at bounding box center [211, 278] width 30 height 12
type input "3.002"
click at [238, 281] on span at bounding box center [239, 280] width 6 height 6
click at [0, 0] on input "radio" at bounding box center [0, 0] width 0 height 0
click at [241, 227] on span at bounding box center [239, 227] width 6 height 6
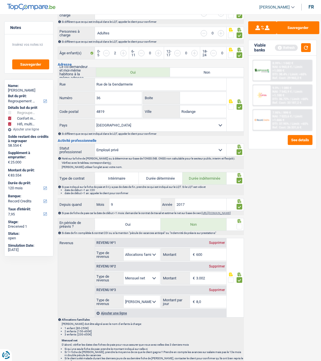
click at [0, 0] on input "radio" at bounding box center [0, 0] width 0 height 0
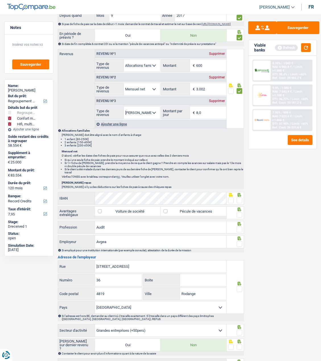
scroll to position [341, 0]
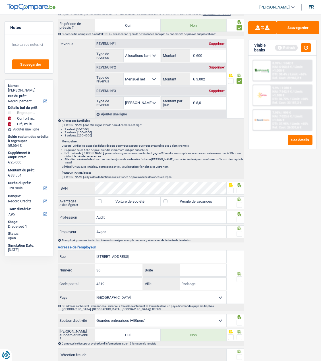
click at [231, 188] on span at bounding box center [231, 190] width 6 height 6
click at [0, 0] on input "radio" at bounding box center [0, 0] width 0 height 0
click at [239, 202] on span at bounding box center [239, 205] width 6 height 6
click at [0, 0] on input "radio" at bounding box center [0, 0] width 0 height 0
click at [239, 216] on span at bounding box center [239, 219] width 6 height 6
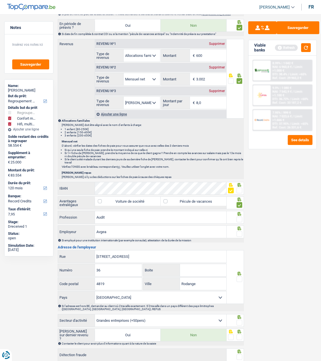
click at [0, 0] on input "radio" at bounding box center [0, 0] width 0 height 0
click at [126, 229] on input "Avgea" at bounding box center [160, 232] width 131 height 12
type input "Avega revision"
click at [239, 233] on span at bounding box center [239, 234] width 6 height 6
click at [0, 0] on input "radio" at bounding box center [0, 0] width 0 height 0
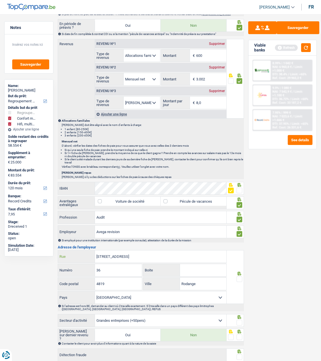
drag, startPoint x: 101, startPoint y: 255, endPoint x: 106, endPoint y: 258, distance: 5.7
click at [105, 258] on input "36 Rue de la Gendarmerie" at bounding box center [160, 256] width 131 height 12
type input "Rue de la Gendarmerie"
click at [239, 276] on span at bounding box center [239, 279] width 6 height 6
click at [0, 0] on input "radio" at bounding box center [0, 0] width 0 height 0
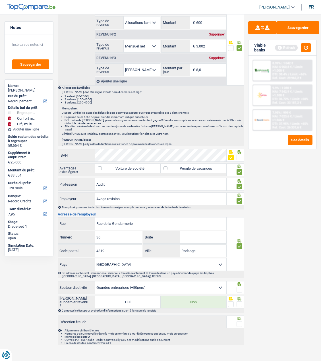
scroll to position [376, 0]
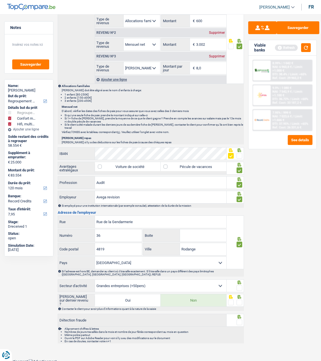
click at [238, 285] on span at bounding box center [239, 288] width 6 height 6
click at [0, 0] on input "radio" at bounding box center [0, 0] width 0 height 0
click at [237, 299] on div at bounding box center [239, 302] width 6 height 7
click at [237, 299] on span at bounding box center [239, 302] width 6 height 6
click at [0, 0] on input "radio" at bounding box center [0, 0] width 0 height 0
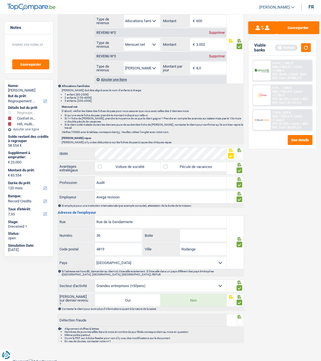
drag, startPoint x: 240, startPoint y: 321, endPoint x: 239, endPoint y: 318, distance: 3.4
click at [240, 319] on span at bounding box center [239, 322] width 6 height 6
click at [0, 0] on input "radio" at bounding box center [0, 0] width 0 height 0
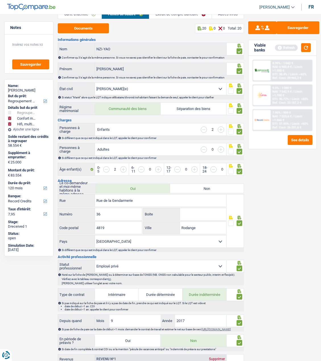
scroll to position [0, 0]
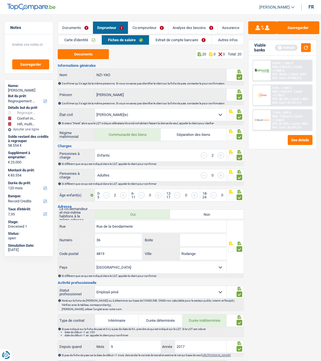
click at [182, 41] on link "Extrait de compte bancaire" at bounding box center [180, 39] width 62 height 9
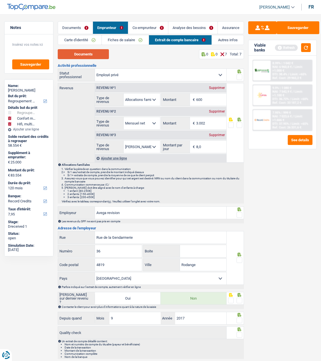
click at [86, 51] on button "Documents" at bounding box center [83, 54] width 51 height 10
click at [212, 101] on input "600" at bounding box center [211, 99] width 30 height 12
type input "614"
drag, startPoint x: 241, startPoint y: 74, endPoint x: 242, endPoint y: 80, distance: 6.4
click at [242, 75] on span at bounding box center [239, 77] width 6 height 6
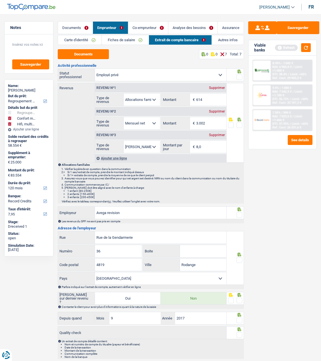
click at [0, 0] on input "radio" at bounding box center [0, 0] width 0 height 0
click at [239, 124] on span at bounding box center [239, 125] width 6 height 6
click at [0, 0] on input "radio" at bounding box center [0, 0] width 0 height 0
drag, startPoint x: 239, startPoint y: 214, endPoint x: 244, endPoint y: 236, distance: 22.2
click at [239, 217] on div at bounding box center [239, 214] width 6 height 7
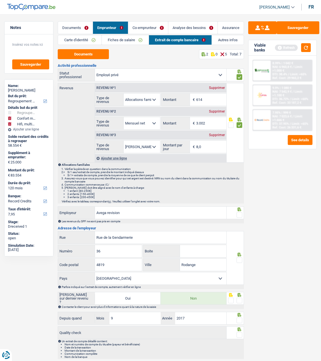
click at [239, 260] on span at bounding box center [239, 260] width 6 height 6
click at [0, 0] on input "radio" at bounding box center [0, 0] width 0 height 0
click at [238, 214] on span at bounding box center [239, 215] width 6 height 6
click at [0, 0] on input "radio" at bounding box center [0, 0] width 0 height 0
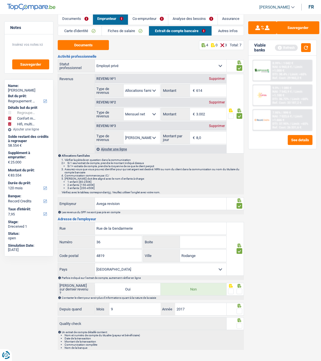
scroll to position [17, 0]
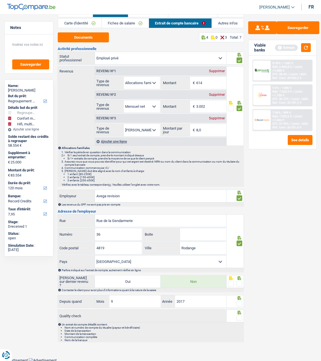
drag, startPoint x: 238, startPoint y: 283, endPoint x: 239, endPoint y: 294, distance: 10.9
click at [238, 284] on span at bounding box center [239, 284] width 6 height 6
click at [0, 0] on input "radio" at bounding box center [0, 0] width 0 height 0
click at [241, 302] on span at bounding box center [239, 304] width 6 height 6
click at [0, 0] on input "radio" at bounding box center [0, 0] width 0 height 0
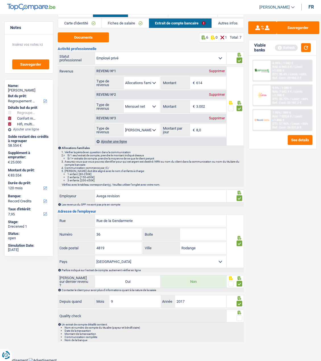
click at [239, 318] on span at bounding box center [239, 318] width 6 height 6
click at [0, 0] on input "radio" at bounding box center [0, 0] width 0 height 0
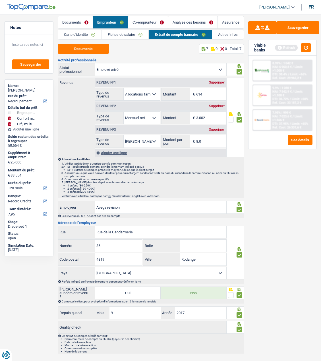
scroll to position [0, 0]
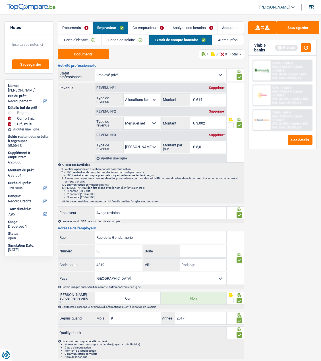
click at [159, 26] on link "Co-emprunteur" at bounding box center [148, 28] width 40 height 12
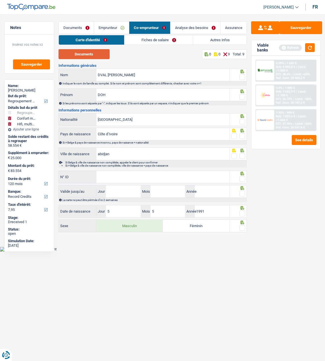
click at [95, 55] on button "Documents" at bounding box center [84, 54] width 51 height 10
drag, startPoint x: 156, startPoint y: 75, endPoint x: 75, endPoint y: 81, distance: 81.2
click at [75, 81] on div "DVAL NECEMON YANNICK Nom Indiquer le nom de famille au complet. Si le nom et pr…" at bounding box center [153, 76] width 189 height 17
type input "Doh"
drag, startPoint x: 126, startPoint y: 94, endPoint x: 96, endPoint y: 81, distance: 32.9
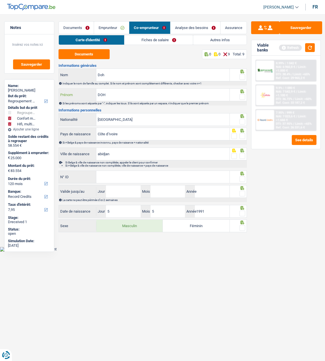
click at [88, 89] on div "DOH Prénom" at bounding box center [144, 95] width 171 height 12
type input "D"
type input "Yannick"
click at [243, 76] on span at bounding box center [242, 77] width 6 height 6
click at [0, 0] on input "radio" at bounding box center [0, 0] width 0 height 0
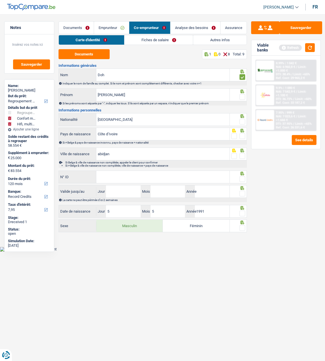
click at [243, 95] on span at bounding box center [242, 97] width 6 height 6
click at [0, 0] on input "radio" at bounding box center [0, 0] width 0 height 0
drag, startPoint x: 241, startPoint y: 119, endPoint x: 239, endPoint y: 128, distance: 9.0
click at [241, 120] on span at bounding box center [242, 122] width 6 height 6
click at [0, 0] on input "radio" at bounding box center [0, 0] width 0 height 0
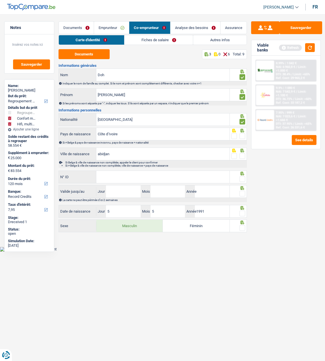
click at [243, 137] on span at bounding box center [242, 136] width 6 height 6
click at [0, 0] on input "radio" at bounding box center [0, 0] width 0 height 0
click at [244, 153] on span at bounding box center [242, 156] width 6 height 6
click at [0, 0] on input "radio" at bounding box center [0, 0] width 0 height 0
click at [187, 177] on input "N° ID" at bounding box center [162, 177] width 133 height 12
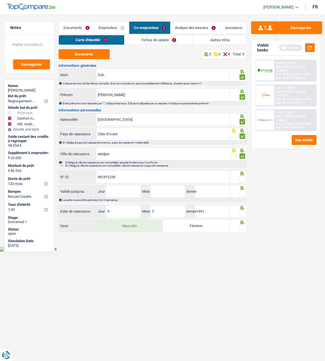
type input "MC4Y5J3K"
click at [242, 176] on span at bounding box center [242, 179] width 6 height 6
click at [0, 0] on input "radio" at bounding box center [0, 0] width 0 height 0
click at [243, 194] on span at bounding box center [242, 194] width 6 height 6
click at [0, 0] on input "radio" at bounding box center [0, 0] width 0 height 0
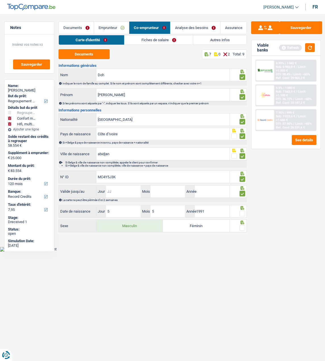
click at [120, 188] on input "Jour" at bounding box center [123, 191] width 35 height 12
type input "20"
type input "06"
click at [132, 188] on input "20" at bounding box center [123, 191] width 35 height 12
type input "2"
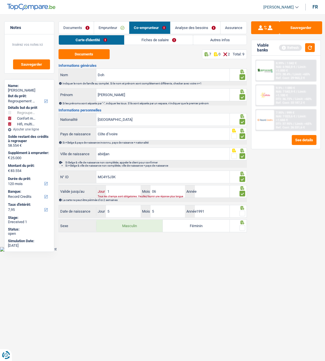
type input "19"
click at [200, 191] on input "Année" at bounding box center [212, 191] width 35 height 12
type input "2030"
click at [243, 214] on span at bounding box center [242, 213] width 6 height 6
click at [0, 0] on input "radio" at bounding box center [0, 0] width 0 height 0
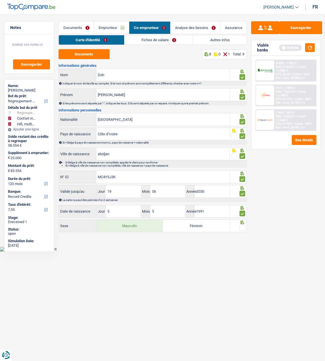
click at [241, 224] on div at bounding box center [242, 227] width 6 height 7
click at [244, 227] on span at bounding box center [242, 228] width 6 height 6
click at [0, 0] on input "radio" at bounding box center [0, 0] width 0 height 0
click at [312, 46] on button "button" at bounding box center [310, 47] width 10 height 9
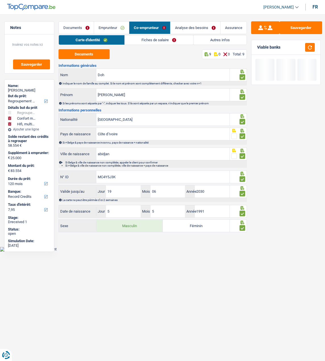
click at [172, 37] on link "Fiches de salaire" at bounding box center [159, 39] width 68 height 9
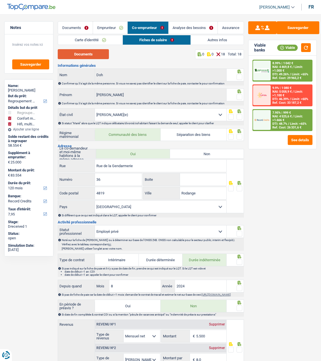
click at [97, 55] on button "Documents" at bounding box center [83, 54] width 51 height 10
click at [240, 75] on span at bounding box center [239, 77] width 6 height 6
click at [0, 0] on input "radio" at bounding box center [0, 0] width 0 height 0
click at [241, 95] on span at bounding box center [239, 97] width 6 height 6
click at [0, 0] on input "radio" at bounding box center [0, 0] width 0 height 0
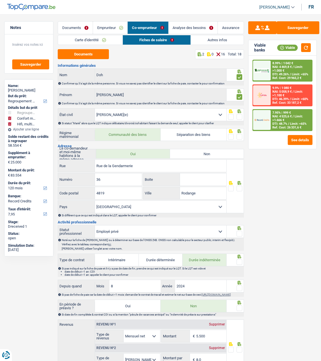
click at [238, 114] on span at bounding box center [239, 117] width 6 height 6
click at [0, 0] on input "radio" at bounding box center [0, 0] width 0 height 0
click at [242, 136] on span at bounding box center [239, 137] width 6 height 6
click at [0, 0] on input "radio" at bounding box center [0, 0] width 0 height 0
click at [241, 186] on span at bounding box center [239, 188] width 6 height 6
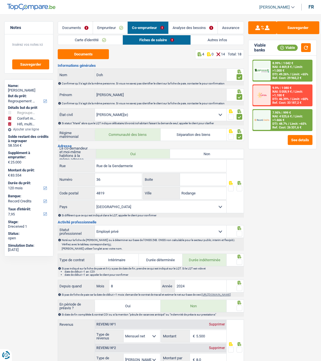
click at [0, 0] on input "radio" at bounding box center [0, 0] width 0 height 0
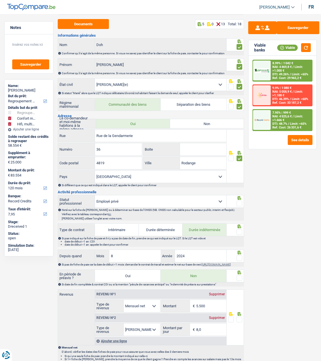
scroll to position [57, 0]
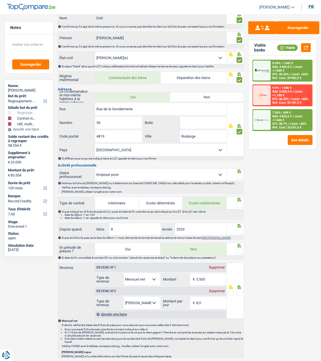
click at [239, 175] on span at bounding box center [239, 177] width 6 height 6
click at [0, 0] on input "radio" at bounding box center [0, 0] width 0 height 0
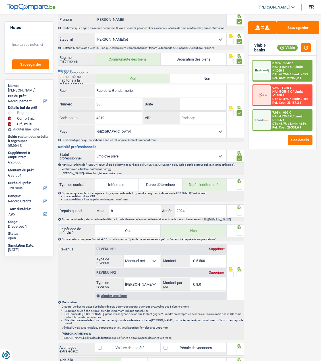
scroll to position [114, 0]
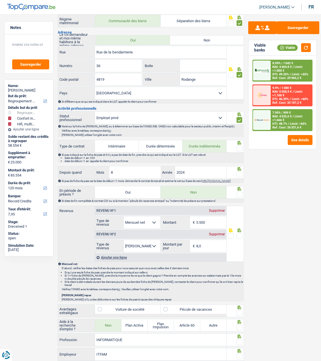
click at [239, 145] on span at bounding box center [239, 148] width 6 height 6
click at [0, 0] on input "radio" at bounding box center [0, 0] width 0 height 0
click at [239, 172] on span at bounding box center [239, 175] width 6 height 6
click at [0, 0] on input "radio" at bounding box center [0, 0] width 0 height 0
click at [242, 196] on span at bounding box center [239, 194] width 6 height 6
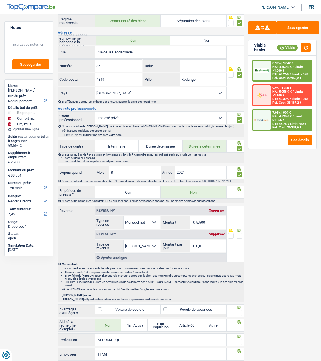
click at [0, 0] on input "radio" at bounding box center [0, 0] width 0 height 0
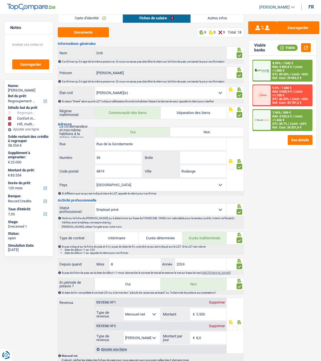
scroll to position [0, 0]
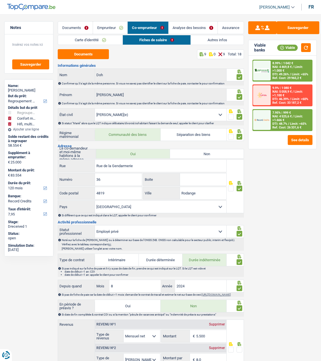
click at [111, 28] on link "Emprunteur" at bounding box center [110, 28] width 34 height 12
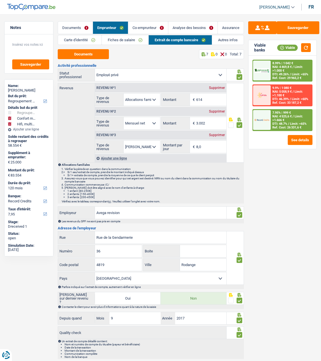
click at [153, 29] on link "Co-emprunteur" at bounding box center [148, 28] width 40 height 12
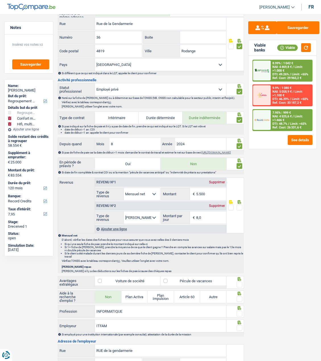
scroll to position [170, 0]
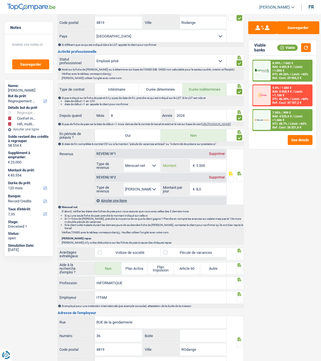
click at [212, 166] on input "5.500" at bounding box center [211, 165] width 30 height 12
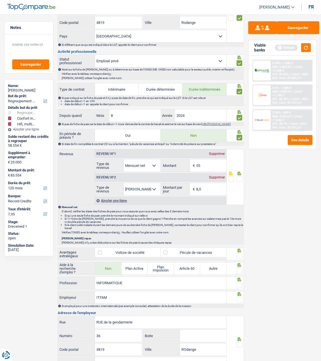
type input "5"
type input "5.235"
click at [239, 181] on span at bounding box center [239, 179] width 6 height 6
click at [0, 0] on input "radio" at bounding box center [0, 0] width 0 height 0
click at [236, 253] on span at bounding box center [239, 256] width 6 height 6
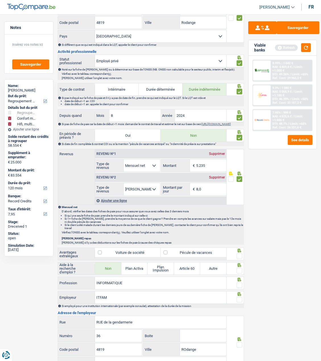
click at [0, 0] on input "radio" at bounding box center [0, 0] width 0 height 0
click at [238, 269] on span at bounding box center [239, 271] width 6 height 6
click at [0, 0] on input "radio" at bounding box center [0, 0] width 0 height 0
click at [240, 282] on span at bounding box center [239, 285] width 6 height 6
click at [0, 0] on input "radio" at bounding box center [0, 0] width 0 height 0
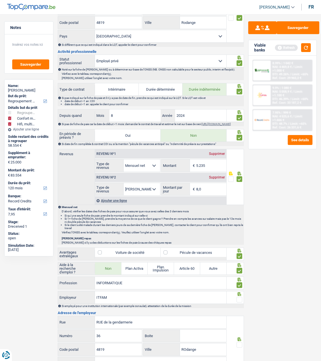
click at [242, 297] on span at bounding box center [239, 300] width 6 height 6
click at [0, 0] on input "radio" at bounding box center [0, 0] width 0 height 0
click at [133, 282] on input "INFORMATIQUE" at bounding box center [160, 283] width 131 height 12
type input "INFORMATICIEN"
drag, startPoint x: 128, startPoint y: 299, endPoint x: 64, endPoint y: 291, distance: 64.4
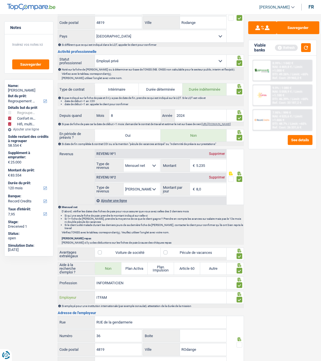
click at [64, 291] on div "ITFAM Employeur" at bounding box center [142, 297] width 168 height 12
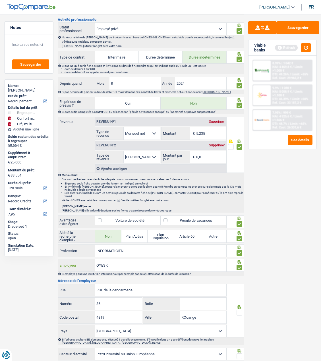
scroll to position [271, 0]
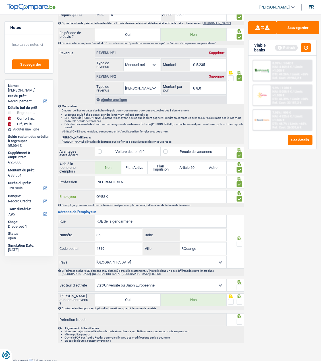
type input "OYESK"
drag, startPoint x: 162, startPoint y: 220, endPoint x: 81, endPoint y: 223, distance: 81.3
click at [81, 223] on div "RUE de la gendarmerie Rue" at bounding box center [142, 221] width 168 height 12
type input "Rue de l'industrie"
drag, startPoint x: 104, startPoint y: 235, endPoint x: 57, endPoint y: 236, distance: 47.5
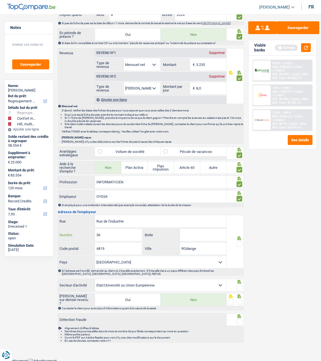
click at [57, 236] on div "Notes Sauvegarder Name: FRANCINE NZI-YAO But du prêt: Confort maison: meubles, …" at bounding box center [160, 47] width 321 height 595
type input "15"
drag, startPoint x: 120, startPoint y: 249, endPoint x: 51, endPoint y: 253, distance: 69.1
click at [51, 253] on div "Notes Sauvegarder Name: FRANCINE NZI-YAO But du prêt: Confort maison: meubles, …" at bounding box center [160, 47] width 321 height 595
type input "8069"
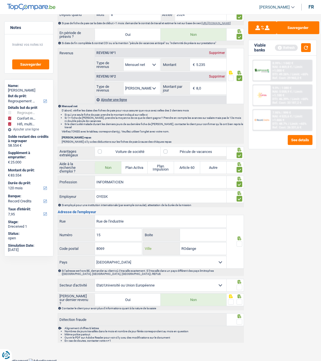
drag, startPoint x: 202, startPoint y: 250, endPoint x: 154, endPoint y: 253, distance: 48.4
click at [154, 253] on div "ROdange Ville" at bounding box center [184, 248] width 83 height 12
click at [189, 245] on input "Berttrange" at bounding box center [203, 248] width 47 height 12
type input "Bertrange"
click at [241, 242] on span at bounding box center [239, 244] width 6 height 6
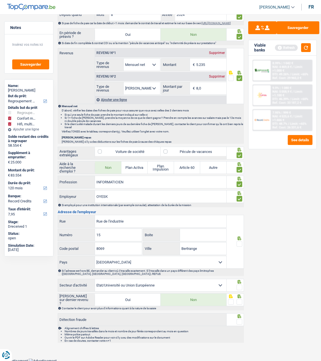
click at [0, 0] on input "radio" at bounding box center [0, 0] width 0 height 0
click at [240, 285] on span at bounding box center [239, 287] width 6 height 6
click at [0, 0] on input "radio" at bounding box center [0, 0] width 0 height 0
click at [242, 299] on span at bounding box center [239, 302] width 6 height 6
click at [0, 0] on input "radio" at bounding box center [0, 0] width 0 height 0
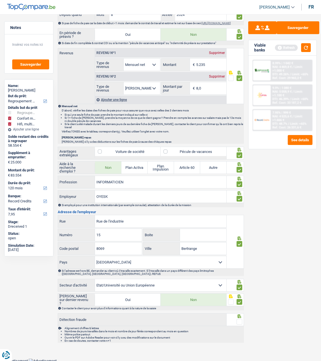
click at [238, 319] on span at bounding box center [239, 322] width 6 height 6
click at [0, 0] on input "radio" at bounding box center [0, 0] width 0 height 0
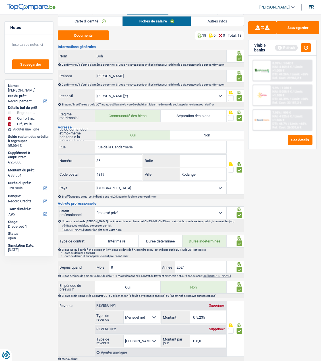
scroll to position [0, 0]
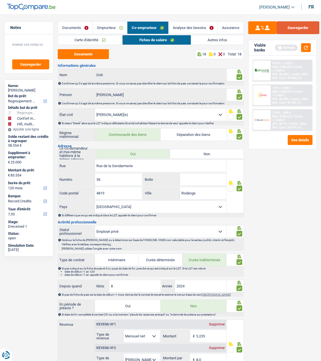
click at [303, 30] on button "Sauvegarder" at bounding box center [297, 27] width 43 height 13
click at [305, 47] on button "button" at bounding box center [306, 47] width 10 height 9
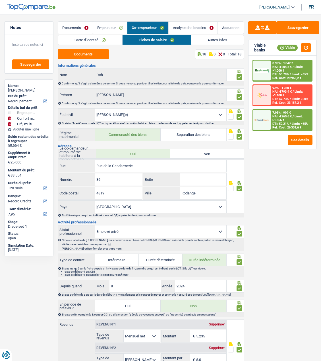
click at [205, 43] on link "Autres infos" at bounding box center [217, 39] width 53 height 9
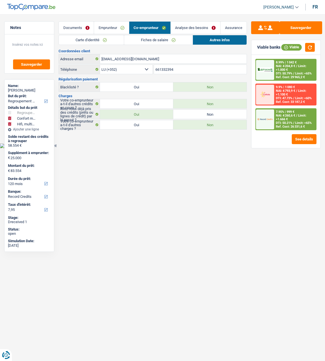
click at [161, 36] on link "Fiches de salaire" at bounding box center [158, 39] width 68 height 9
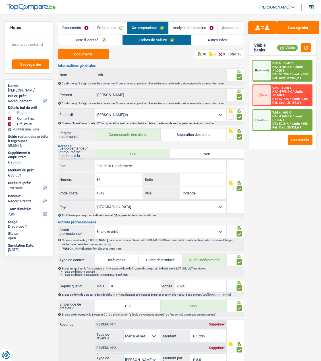
click at [196, 27] on link "Analyse des besoins" at bounding box center [192, 28] width 49 height 12
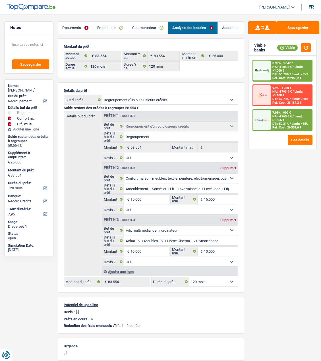
click at [111, 26] on link "Emprunteur" at bounding box center [110, 28] width 34 height 12
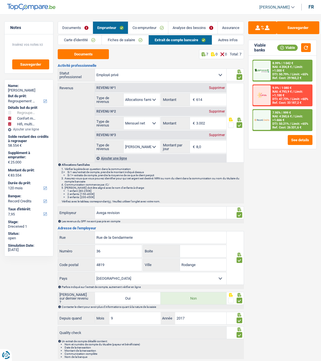
click at [226, 38] on link "Autres infos" at bounding box center [228, 39] width 32 height 9
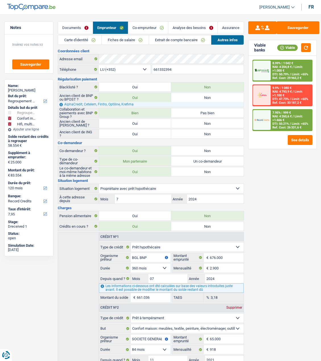
click at [157, 30] on link "Co-emprunteur" at bounding box center [148, 28] width 40 height 12
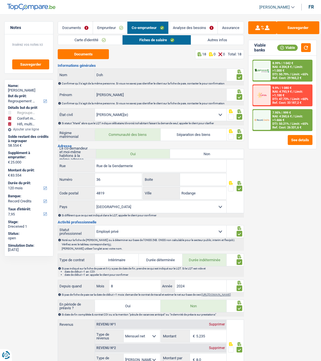
click at [210, 40] on link "Autres infos" at bounding box center [217, 39] width 53 height 9
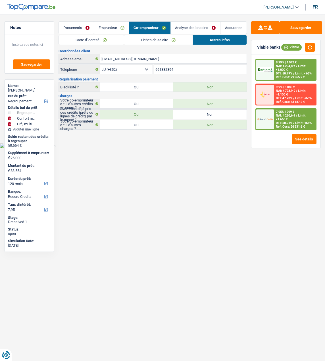
click at [97, 37] on link "Carte d'identité" at bounding box center [91, 39] width 65 height 9
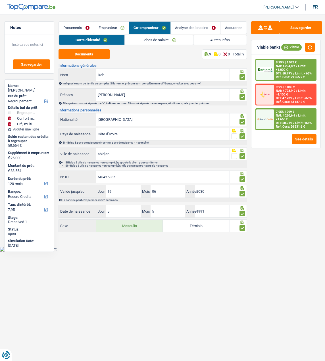
click at [84, 28] on link "Documents" at bounding box center [76, 28] width 35 height 12
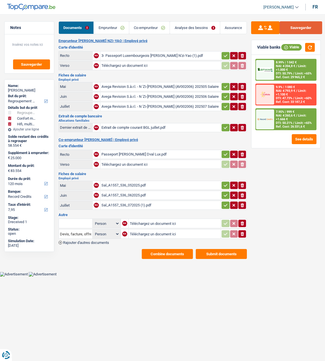
click at [308, 28] on button "Sauvegarder" at bounding box center [301, 27] width 43 height 13
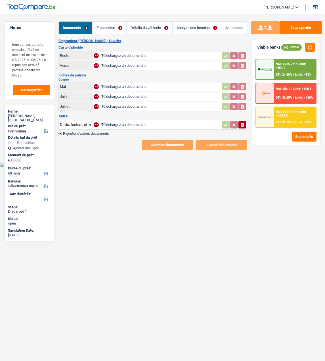
select select "car"
select select "60"
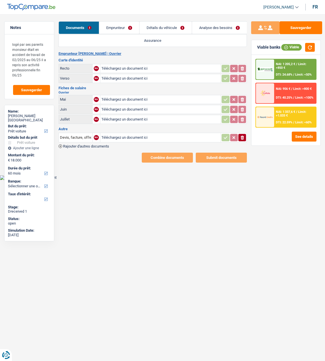
click at [106, 8] on header "[PERSON_NAME] Se déconnecter fr" at bounding box center [162, 7] width 325 height 14
click at [118, 29] on link "Emprunteur" at bounding box center [119, 28] width 40 height 12
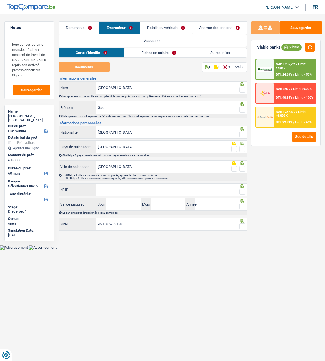
click at [119, 2] on header "[PERSON_NAME] Se déconnecter fr" at bounding box center [162, 7] width 325 height 14
drag, startPoint x: 47, startPoint y: 278, endPoint x: 51, endPoint y: 277, distance: 4.3
click at [51, 277] on div "Notes logé par ses parents monsieur était en accident de travail de 02/2025 au …" at bounding box center [29, 185] width 59 height 329
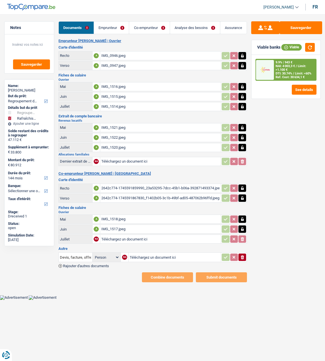
select select "refinancing"
select select "houseOrGarden"
select select "144"
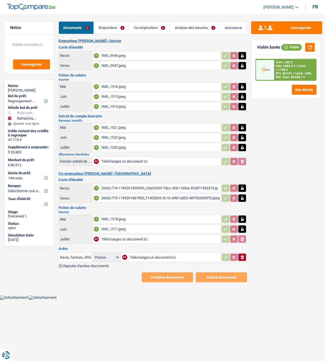
click at [108, 28] on link "Emprunteur" at bounding box center [111, 28] width 35 height 12
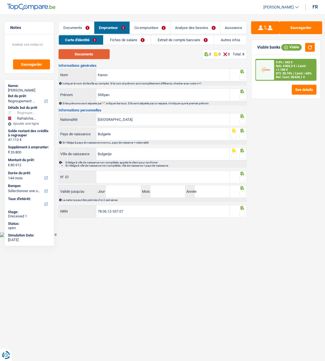
click at [94, 57] on button "Documents" at bounding box center [84, 54] width 51 height 10
click at [243, 76] on span at bounding box center [242, 77] width 6 height 6
click at [0, 0] on input "radio" at bounding box center [0, 0] width 0 height 0
click at [242, 94] on span at bounding box center [242, 97] width 6 height 6
click at [0, 0] on input "radio" at bounding box center [0, 0] width 0 height 0
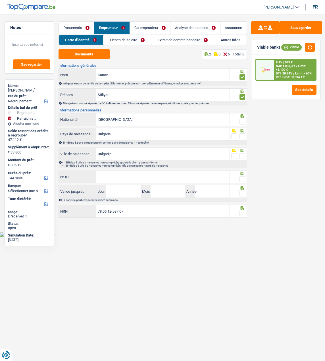
click at [243, 119] on span at bounding box center [242, 122] width 6 height 6
click at [0, 0] on input "radio" at bounding box center [0, 0] width 0 height 0
click at [244, 138] on div at bounding box center [242, 136] width 6 height 7
click at [241, 134] on span at bounding box center [242, 136] width 6 height 6
click at [0, 0] on input "radio" at bounding box center [0, 0] width 0 height 0
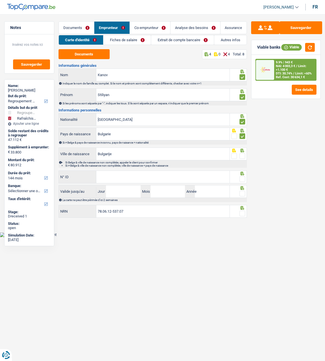
click at [241, 154] on span at bounding box center [242, 156] width 6 height 6
click at [0, 0] on input "radio" at bounding box center [0, 0] width 0 height 0
click at [122, 154] on input "Bulgarije" at bounding box center [162, 154] width 133 height 12
click at [114, 175] on input "N° ID" at bounding box center [162, 177] width 133 height 12
click at [242, 121] on span at bounding box center [242, 122] width 6 height 6
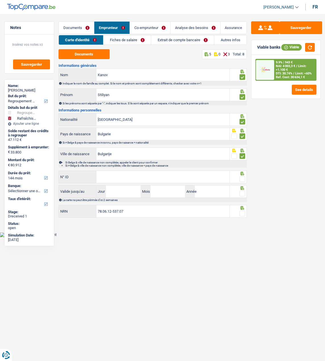
click at [0, 0] on input "radio" at bounding box center [0, 0] width 0 height 0
click at [204, 122] on input "[GEOGRAPHIC_DATA]" at bounding box center [162, 119] width 133 height 12
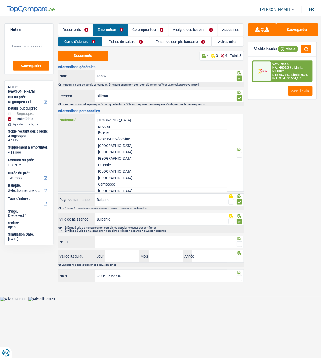
scroll to position [170, 0]
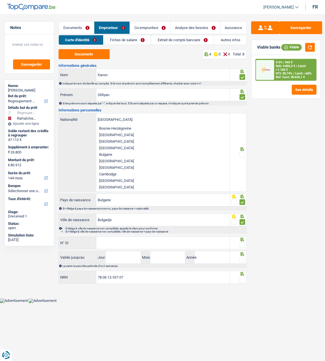
drag, startPoint x: 113, startPoint y: 152, endPoint x: 110, endPoint y: 153, distance: 3.4
click at [110, 154] on li "Bulgarie" at bounding box center [162, 154] width 133 height 7
type input "Bulgarie"
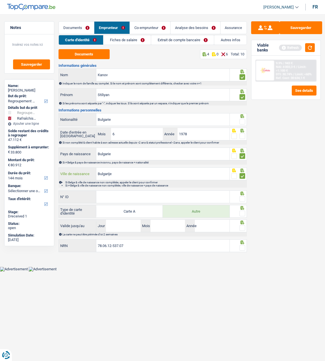
click at [132, 171] on input "Bulgarije" at bounding box center [162, 174] width 133 height 12
type input "Bulgarie"
click at [241, 119] on span at bounding box center [242, 122] width 6 height 6
click at [0, 0] on input "radio" at bounding box center [0, 0] width 0 height 0
click at [242, 133] on span at bounding box center [242, 136] width 6 height 6
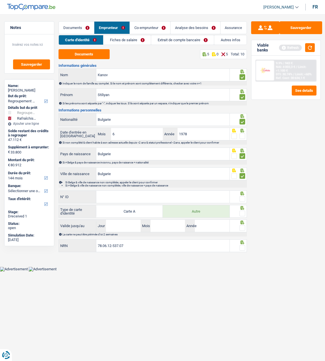
click at [0, 0] on input "radio" at bounding box center [0, 0] width 0 height 0
click at [132, 198] on input "N° ID" at bounding box center [162, 197] width 133 height 12
type input "B-5148849-89"
click at [240, 196] on span at bounding box center [242, 199] width 6 height 6
click at [0, 0] on input "radio" at bounding box center [0, 0] width 0 height 0
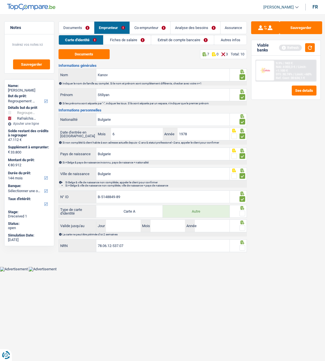
click at [241, 214] on span at bounding box center [242, 213] width 6 height 6
click at [0, 0] on input "radio" at bounding box center [0, 0] width 0 height 0
click at [134, 227] on input "Jour" at bounding box center [123, 226] width 35 height 12
type input "21"
type input "10"
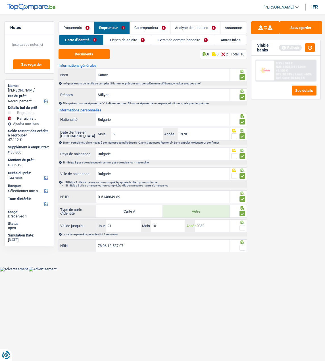
type input "2032"
click at [243, 225] on span at bounding box center [242, 228] width 6 height 6
click at [0, 0] on input "radio" at bounding box center [0, 0] width 0 height 0
click at [242, 245] on span at bounding box center [242, 248] width 6 height 6
click at [0, 0] on input "radio" at bounding box center [0, 0] width 0 height 0
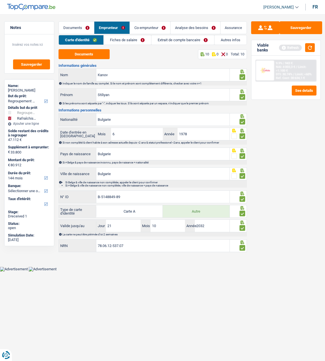
drag, startPoint x: 134, startPoint y: 41, endPoint x: 129, endPoint y: 41, distance: 4.8
click at [134, 41] on link "Fiches de salaire" at bounding box center [127, 39] width 47 height 9
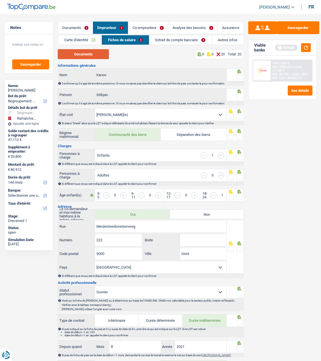
click at [91, 55] on button "Documents" at bounding box center [83, 54] width 51 height 10
drag, startPoint x: 239, startPoint y: 73, endPoint x: 240, endPoint y: 84, distance: 10.5
click at [239, 74] on span at bounding box center [239, 77] width 6 height 6
click at [0, 0] on input "radio" at bounding box center [0, 0] width 0 height 0
click at [242, 97] on span at bounding box center [239, 97] width 6 height 6
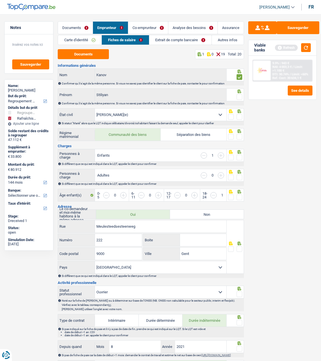
click at [0, 0] on input "radio" at bounding box center [0, 0] width 0 height 0
drag, startPoint x: 239, startPoint y: 115, endPoint x: 243, endPoint y: 126, distance: 12.0
click at [239, 115] on span at bounding box center [239, 117] width 6 height 6
click at [0, 0] on input "radio" at bounding box center [0, 0] width 0 height 0
click at [236, 133] on fieldset at bounding box center [235, 136] width 14 height 7
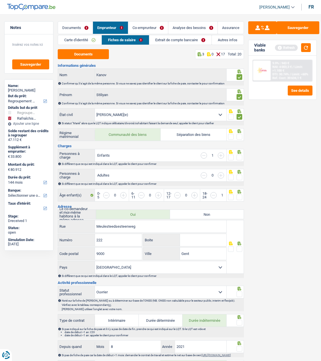
click at [239, 135] on span at bounding box center [239, 137] width 6 height 6
click at [0, 0] on input "radio" at bounding box center [0, 0] width 0 height 0
click at [239, 155] on span at bounding box center [239, 158] width 6 height 6
click at [0, 0] on input "radio" at bounding box center [0, 0] width 0 height 0
click at [237, 174] on span at bounding box center [239, 177] width 6 height 6
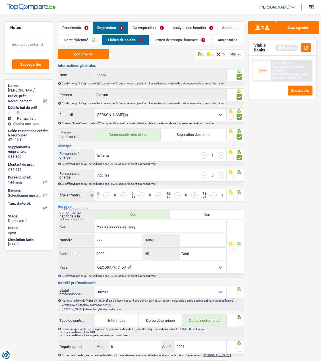
click at [0, 0] on input "radio" at bounding box center [0, 0] width 0 height 0
click at [218, 152] on input "button" at bounding box center [221, 155] width 6 height 6
click at [193, 196] on input "button" at bounding box center [275, 198] width 168 height 12
click at [242, 195] on input "button" at bounding box center [311, 198] width 168 height 12
click at [241, 196] on span at bounding box center [239, 197] width 6 height 6
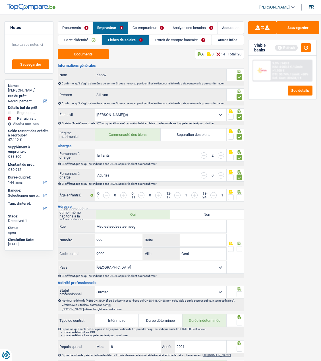
click at [0, 0] on input "radio" at bounding box center [0, 0] width 0 height 0
click at [240, 248] on span at bounding box center [239, 249] width 6 height 6
click at [0, 0] on input "radio" at bounding box center [0, 0] width 0 height 0
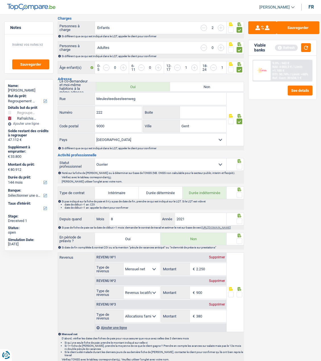
scroll to position [142, 0]
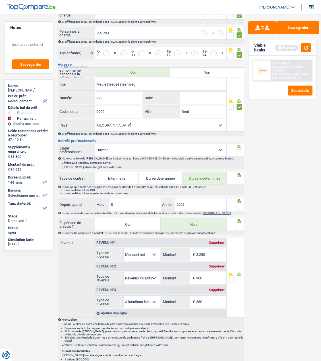
click at [237, 149] on span at bounding box center [239, 152] width 6 height 6
click at [0, 0] on input "radio" at bounding box center [0, 0] width 0 height 0
click at [238, 179] on span at bounding box center [239, 181] width 6 height 6
click at [0, 0] on input "radio" at bounding box center [0, 0] width 0 height 0
click at [237, 204] on span at bounding box center [239, 207] width 6 height 6
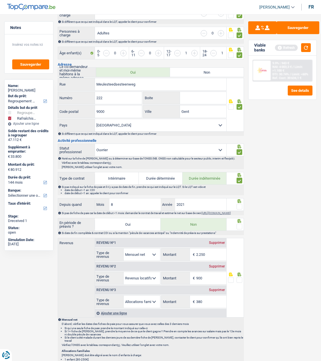
click at [0, 0] on input "radio" at bounding box center [0, 0] width 0 height 0
click at [239, 227] on span at bounding box center [239, 227] width 6 height 6
click at [0, 0] on input "radio" at bounding box center [0, 0] width 0 height 0
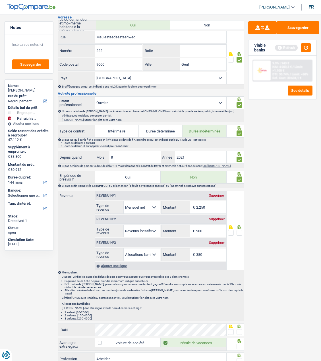
scroll to position [199, 0]
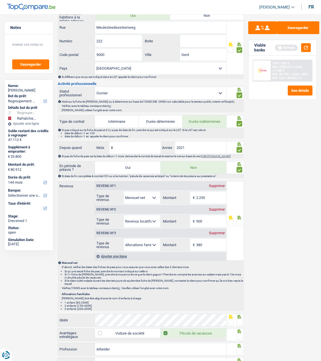
click at [213, 200] on input "2.250" at bounding box center [211, 197] width 30 height 12
drag, startPoint x: 208, startPoint y: 197, endPoint x: 178, endPoint y: 197, distance: 29.5
click at [178, 197] on div "2.250 € Montant" at bounding box center [193, 197] width 65 height 12
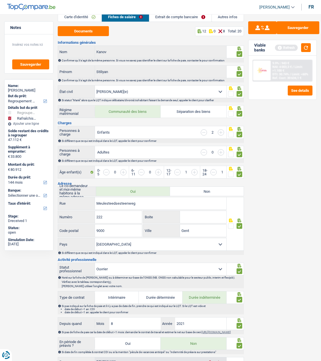
scroll to position [0, 0]
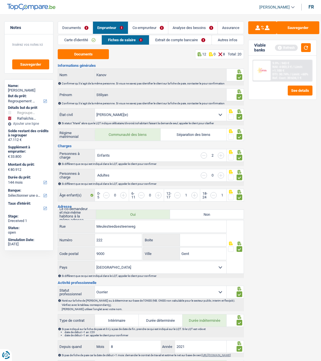
type input "1.925"
click at [77, 28] on link "Documents" at bounding box center [75, 28] width 35 height 12
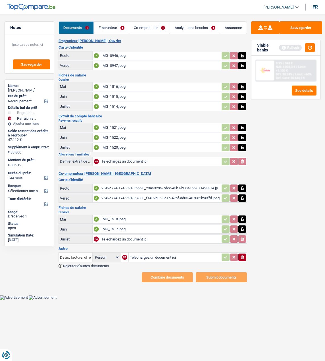
click at [109, 123] on div "IMG_1521.jpeg" at bounding box center [160, 127] width 118 height 9
click at [119, 135] on div "IMG_1522.jpeg" at bounding box center [160, 137] width 118 height 9
click at [125, 143] on div "IMG_1520.jpeg" at bounding box center [160, 147] width 118 height 9
click at [115, 27] on link "Emprunteur" at bounding box center [111, 28] width 35 height 12
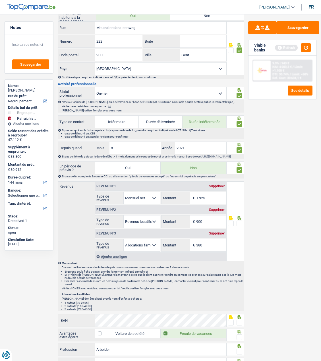
scroll to position [199, 0]
click at [238, 222] on span at bounding box center [239, 223] width 6 height 6
click at [0, 0] on input "radio" at bounding box center [0, 0] width 0 height 0
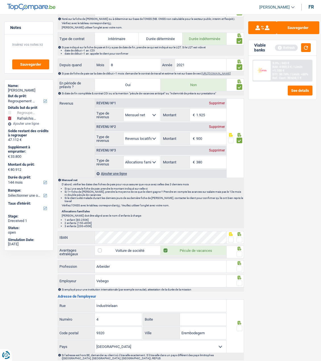
scroll to position [284, 0]
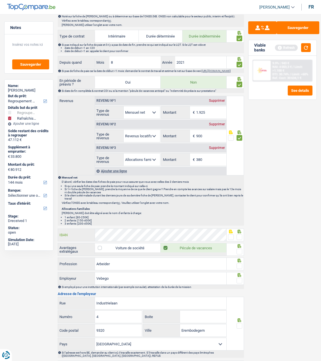
click at [37, 234] on div "Notes Sauvegarder Name: [PERSON_NAME] But du prêt: Confort maison: meubles, tex…" at bounding box center [160, 82] width 321 height 690
click at [240, 234] on span at bounding box center [239, 237] width 6 height 6
click at [0, 0] on input "radio" at bounding box center [0, 0] width 0 height 0
click at [239, 248] on div at bounding box center [239, 251] width 6 height 7
click at [239, 250] on span at bounding box center [239, 252] width 6 height 6
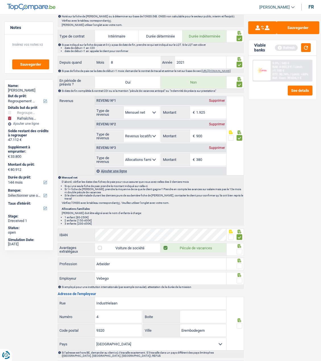
click at [0, 0] on input "radio" at bounding box center [0, 0] width 0 height 0
click at [241, 263] on span at bounding box center [239, 266] width 6 height 6
click at [0, 0] on input "radio" at bounding box center [0, 0] width 0 height 0
click at [241, 278] on span at bounding box center [239, 281] width 6 height 6
click at [0, 0] on input "radio" at bounding box center [0, 0] width 0 height 0
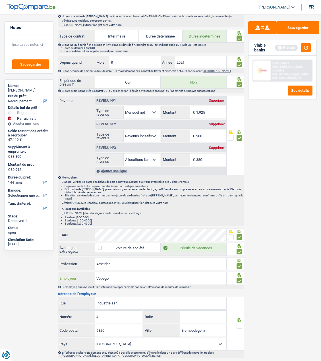
click at [128, 278] on input "Vebego" at bounding box center [160, 278] width 131 height 12
click at [166, 277] on input "Vebego Cleaning en Services" at bounding box center [160, 278] width 131 height 12
type input "Vebego Cleaning en Services"
click at [144, 305] on input "Industrielaan" at bounding box center [160, 303] width 131 height 12
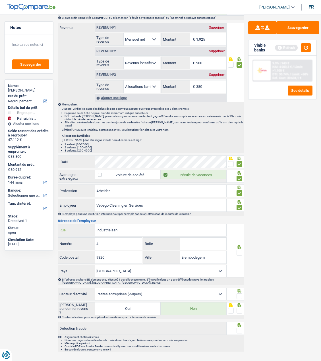
scroll to position [365, 0]
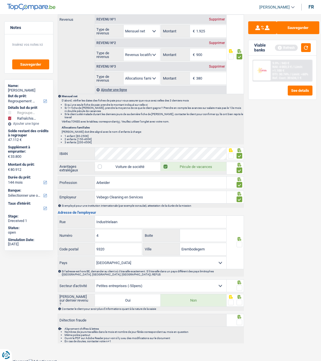
click at [238, 241] on div at bounding box center [239, 244] width 6 height 7
click at [238, 243] on span at bounding box center [239, 244] width 6 height 6
click at [0, 0] on input "radio" at bounding box center [0, 0] width 0 height 0
click at [237, 285] on span at bounding box center [239, 288] width 6 height 6
click at [0, 0] on input "radio" at bounding box center [0, 0] width 0 height 0
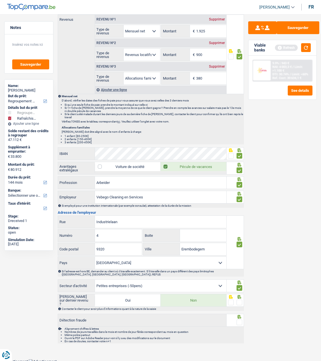
click at [239, 299] on span at bounding box center [239, 302] width 6 height 6
click at [0, 0] on input "radio" at bounding box center [0, 0] width 0 height 0
click at [239, 319] on span at bounding box center [239, 322] width 6 height 6
click at [0, 0] on input "radio" at bounding box center [0, 0] width 0 height 0
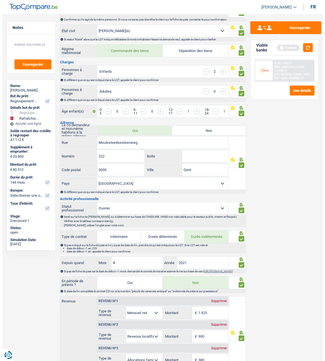
scroll to position [0, 0]
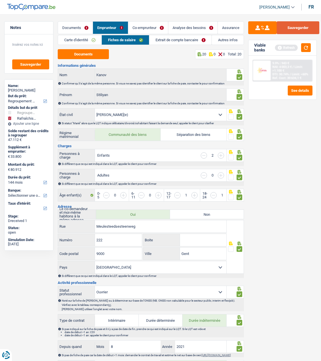
drag, startPoint x: 308, startPoint y: 30, endPoint x: 300, endPoint y: 31, distance: 8.6
click at [308, 30] on button "Sauvegarder" at bounding box center [297, 27] width 43 height 13
click at [194, 38] on link "Extrait de compte bancaire" at bounding box center [180, 39] width 62 height 9
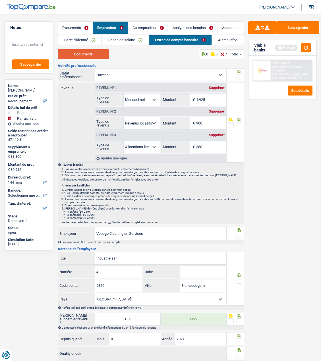
click at [74, 53] on button "Documents" at bounding box center [83, 54] width 51 height 10
click at [69, 25] on link "Documents" at bounding box center [75, 28] width 35 height 12
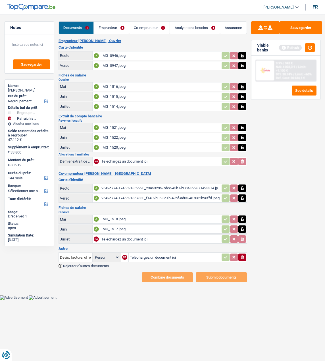
click at [121, 28] on link "Emprunteur" at bounding box center [111, 28] width 35 height 12
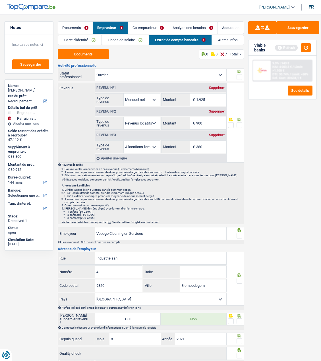
click at [220, 134] on div "Supprimer" at bounding box center [216, 134] width 19 height 3
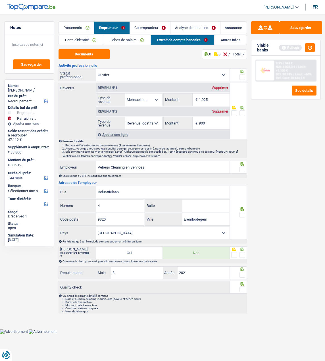
click at [243, 111] on span at bounding box center [242, 113] width 6 height 6
click at [0, 0] on input "radio" at bounding box center [0, 0] width 0 height 0
click at [244, 74] on div at bounding box center [242, 77] width 6 height 7
click at [243, 74] on div at bounding box center [242, 77] width 6 height 7
click at [243, 76] on span at bounding box center [242, 77] width 6 height 6
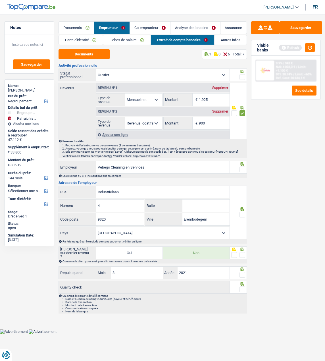
click at [0, 0] on input "radio" at bounding box center [0, 0] width 0 height 0
click at [242, 169] on span at bounding box center [242, 169] width 6 height 6
click at [0, 0] on input "radio" at bounding box center [0, 0] width 0 height 0
click at [241, 214] on span at bounding box center [242, 215] width 6 height 6
click at [0, 0] on input "radio" at bounding box center [0, 0] width 0 height 0
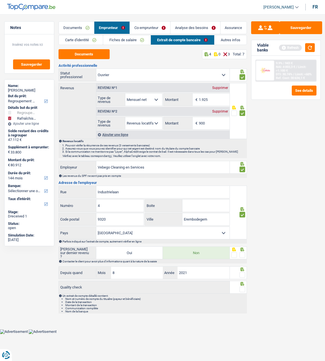
drag, startPoint x: 241, startPoint y: 252, endPoint x: 241, endPoint y: 259, distance: 7.1
click at [241, 255] on span at bounding box center [242, 255] width 6 height 6
click at [0, 0] on input "radio" at bounding box center [0, 0] width 0 height 0
click at [243, 275] on span at bounding box center [242, 275] width 6 height 6
click at [0, 0] on input "radio" at bounding box center [0, 0] width 0 height 0
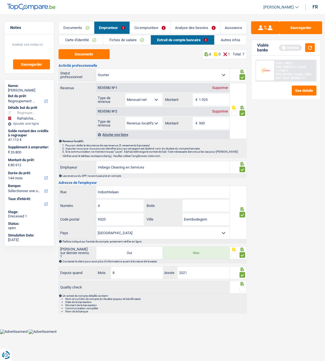
click at [242, 286] on span at bounding box center [242, 289] width 6 height 6
click at [0, 0] on input "radio" at bounding box center [0, 0] width 0 height 0
click at [148, 30] on link "Co-emprunteur" at bounding box center [150, 28] width 40 height 12
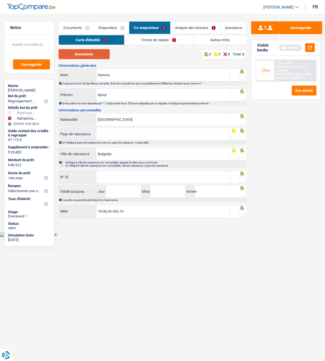
click at [99, 57] on button "Documents" at bounding box center [84, 54] width 51 height 10
click at [241, 75] on span at bounding box center [242, 77] width 6 height 6
click at [0, 0] on input "radio" at bounding box center [0, 0] width 0 height 0
click at [241, 95] on span at bounding box center [242, 97] width 6 height 6
click at [0, 0] on input "radio" at bounding box center [0, 0] width 0 height 0
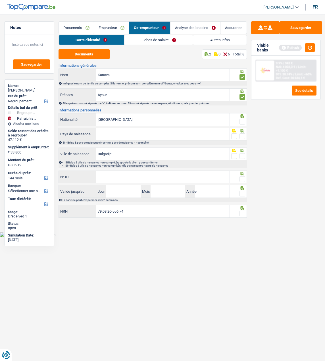
click at [241, 120] on span at bounding box center [242, 122] width 6 height 6
click at [0, 0] on input "radio" at bounding box center [0, 0] width 0 height 0
click at [143, 132] on input "Pays de naissance" at bounding box center [162, 134] width 133 height 12
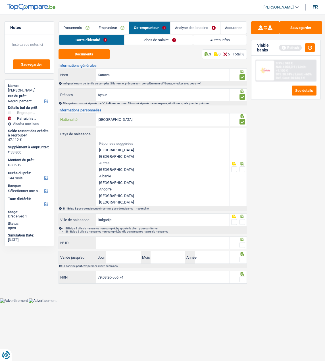
click at [149, 115] on input "[GEOGRAPHIC_DATA]" at bounding box center [162, 119] width 133 height 12
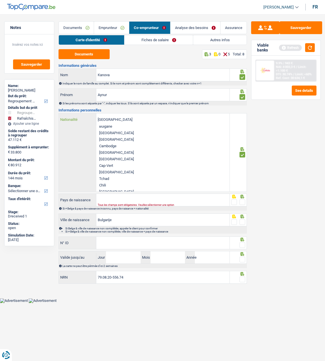
scroll to position [199, 0]
click at [116, 124] on li "Bulgarie" at bounding box center [162, 126] width 133 height 7
type input "Bulgarie"
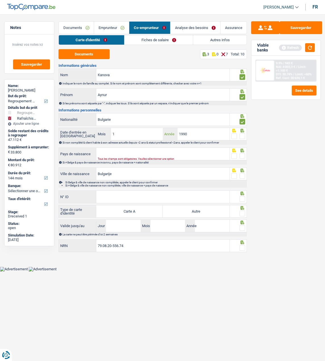
click at [220, 136] on input "1990" at bounding box center [204, 134] width 52 height 12
type input "1"
type input "2019"
click at [235, 134] on span at bounding box center [234, 136] width 6 height 6
click at [0, 0] on input "radio" at bounding box center [0, 0] width 0 height 0
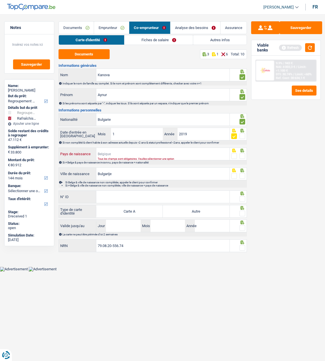
click at [142, 153] on input "Pays de naissance" at bounding box center [162, 154] width 133 height 12
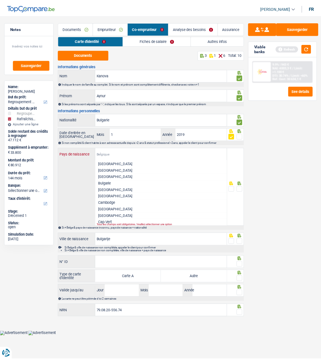
scroll to position [170, 0]
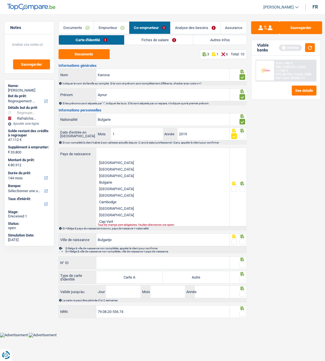
click at [114, 179] on li "Bulgarie" at bounding box center [162, 182] width 133 height 7
type input "Bulgarie"
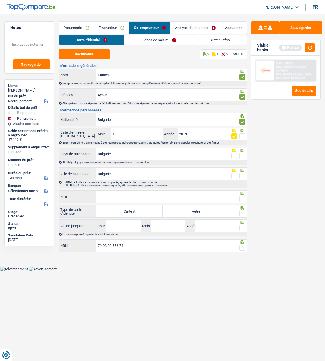
click at [240, 155] on span at bounding box center [242, 156] width 6 height 6
click at [0, 0] on input "radio" at bounding box center [0, 0] width 0 height 0
click at [239, 174] on fieldset at bounding box center [238, 175] width 14 height 7
click at [242, 174] on span at bounding box center [242, 176] width 6 height 6
click at [0, 0] on input "radio" at bounding box center [0, 0] width 0 height 0
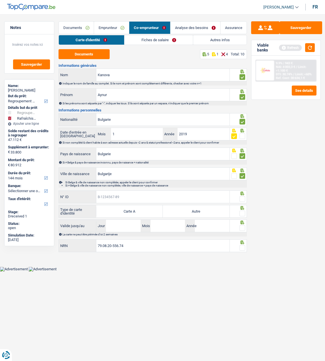
click at [144, 197] on input "N° ID" at bounding box center [162, 197] width 133 height 12
type input "B-5148852-92"
click at [241, 196] on span at bounding box center [242, 199] width 6 height 6
click at [0, 0] on input "radio" at bounding box center [0, 0] width 0 height 0
click at [245, 211] on span at bounding box center [242, 213] width 6 height 6
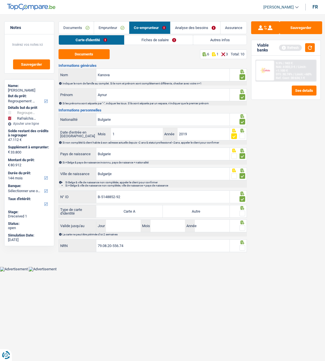
click at [0, 0] on input "radio" at bounding box center [0, 0] width 0 height 0
click at [224, 213] on label "Autre" at bounding box center [196, 211] width 66 height 12
click at [224, 213] on input "Autre" at bounding box center [196, 211] width 66 height 12
radio input "true"
click at [127, 225] on input "Jour" at bounding box center [123, 226] width 35 height 12
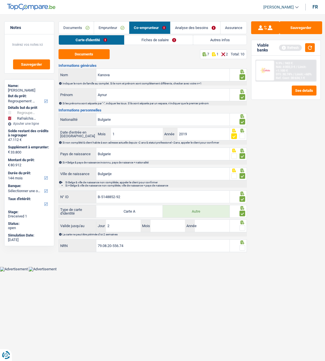
type input "21"
type input "10"
type input "2032"
click at [244, 226] on span at bounding box center [242, 228] width 6 height 6
click at [0, 0] on input "radio" at bounding box center [0, 0] width 0 height 0
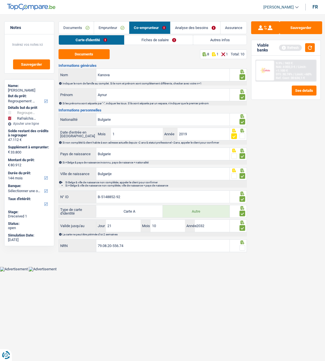
click at [243, 246] on span at bounding box center [242, 248] width 6 height 6
click at [0, 0] on input "radio" at bounding box center [0, 0] width 0 height 0
click at [175, 39] on link "Fiches de salaire" at bounding box center [159, 39] width 68 height 9
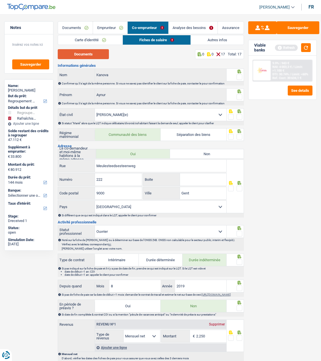
click at [97, 51] on button "Documents" at bounding box center [83, 54] width 51 height 10
click at [240, 76] on span at bounding box center [239, 77] width 6 height 6
click at [0, 0] on input "radio" at bounding box center [0, 0] width 0 height 0
click at [240, 96] on span at bounding box center [239, 97] width 6 height 6
click at [0, 0] on input "radio" at bounding box center [0, 0] width 0 height 0
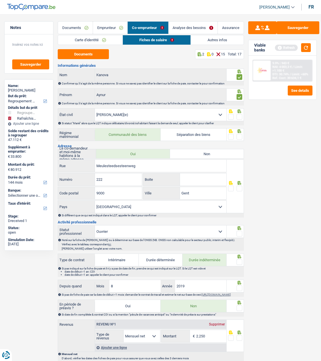
drag, startPoint x: 240, startPoint y: 115, endPoint x: 237, endPoint y: 129, distance: 14.3
click at [240, 116] on span at bounding box center [239, 117] width 6 height 6
click at [0, 0] on input "radio" at bounding box center [0, 0] width 0 height 0
click at [240, 138] on div at bounding box center [239, 136] width 6 height 7
click at [240, 113] on icon at bounding box center [239, 111] width 4 height 4
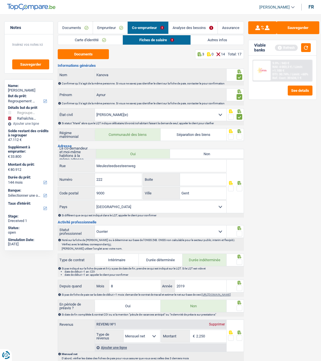
click at [240, 135] on span at bounding box center [239, 137] width 6 height 6
click at [0, 0] on input "radio" at bounding box center [0, 0] width 0 height 0
click at [239, 185] on span at bounding box center [239, 188] width 6 height 6
click at [0, 0] on input "radio" at bounding box center [0, 0] width 0 height 0
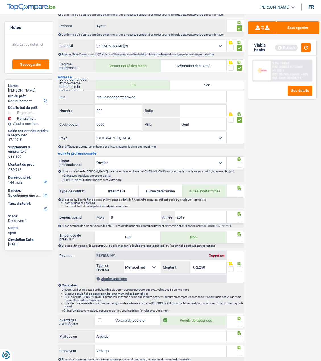
scroll to position [85, 0]
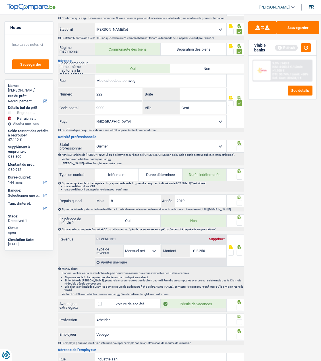
click at [240, 146] on span at bounding box center [239, 148] width 6 height 6
click at [0, 0] on input "radio" at bounding box center [0, 0] width 0 height 0
click at [241, 174] on span at bounding box center [239, 177] width 6 height 6
click at [0, 0] on input "radio" at bounding box center [0, 0] width 0 height 0
click at [239, 200] on span at bounding box center [239, 203] width 6 height 6
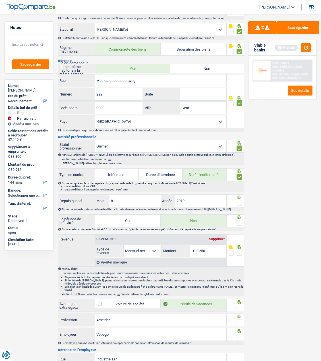
click at [0, 0] on input "radio" at bounding box center [0, 0] width 0 height 0
click at [240, 222] on span at bounding box center [239, 223] width 6 height 6
click at [0, 0] on input "radio" at bounding box center [0, 0] width 0 height 0
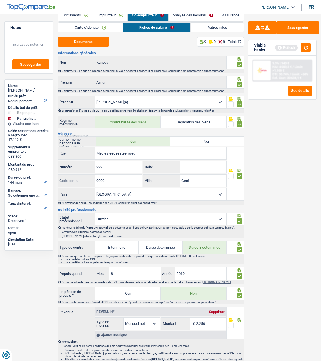
scroll to position [0, 0]
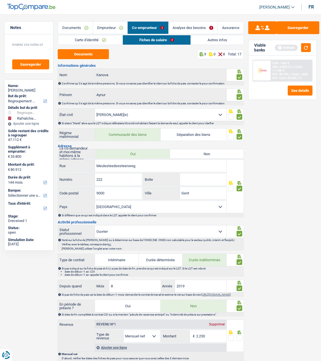
click at [107, 41] on link "Carte d'identité" at bounding box center [90, 39] width 64 height 9
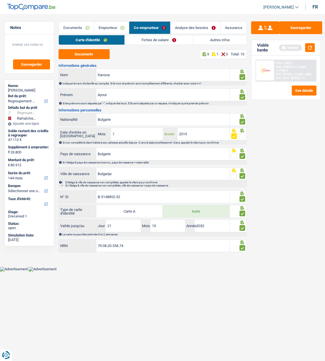
click at [201, 133] on input "2019" at bounding box center [204, 134] width 52 height 12
click at [161, 40] on link "Fiches de salaire" at bounding box center [159, 39] width 68 height 9
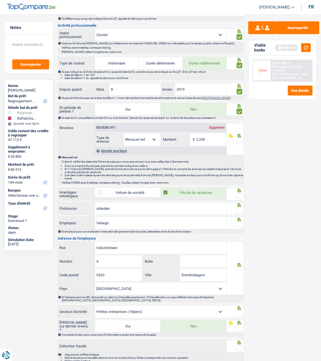
scroll to position [199, 0]
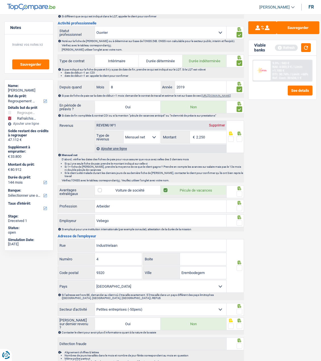
click at [237, 139] on span at bounding box center [239, 139] width 6 height 6
click at [0, 0] on input "radio" at bounding box center [0, 0] width 0 height 0
drag, startPoint x: 214, startPoint y: 141, endPoint x: 156, endPoint y: 139, distance: 58.3
click at [159, 139] on div "Allocation d'handicap Allocations chômage Allocations familiales Chèques repas …" at bounding box center [160, 137] width 131 height 13
click at [215, 141] on input "2.250" at bounding box center [211, 137] width 30 height 12
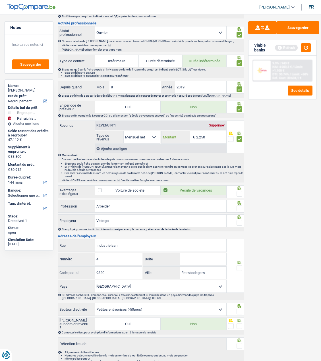
click at [215, 141] on input "2.250" at bounding box center [211, 137] width 30 height 12
type input "2.031"
click at [241, 193] on span at bounding box center [239, 194] width 6 height 6
click at [0, 0] on input "radio" at bounding box center [0, 0] width 0 height 0
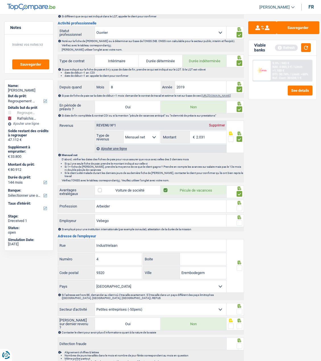
click at [237, 205] on span at bounding box center [239, 208] width 6 height 6
click at [0, 0] on input "radio" at bounding box center [0, 0] width 0 height 0
click at [235, 228] on div "Si employé pour une institution internationale (par exemple consulat), attestat…" at bounding box center [153, 229] width 182 height 3
click at [241, 220] on span at bounding box center [239, 223] width 6 height 6
click at [0, 0] on input "radio" at bounding box center [0, 0] width 0 height 0
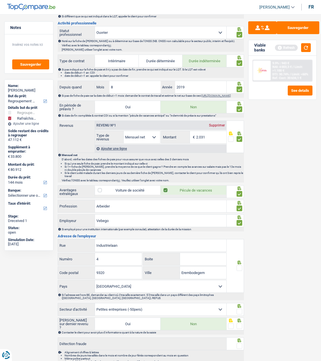
click at [238, 264] on div at bounding box center [239, 267] width 6 height 7
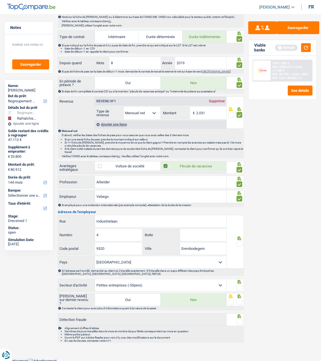
click at [236, 241] on span at bounding box center [239, 244] width 6 height 6
click at [0, 0] on input "radio" at bounding box center [0, 0] width 0 height 0
click at [240, 285] on span at bounding box center [239, 287] width 6 height 6
click at [0, 0] on input "radio" at bounding box center [0, 0] width 0 height 0
click at [242, 300] on span at bounding box center [239, 302] width 6 height 6
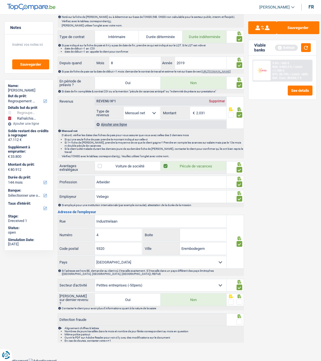
click at [0, 0] on input "radio" at bounding box center [0, 0] width 0 height 0
click at [241, 320] on span at bounding box center [239, 322] width 6 height 6
click at [0, 0] on input "radio" at bounding box center [0, 0] width 0 height 0
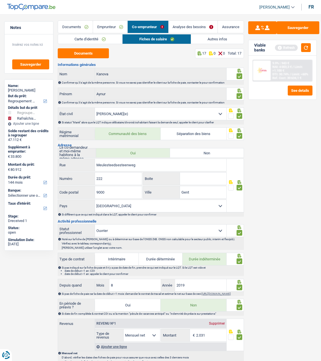
scroll to position [0, 0]
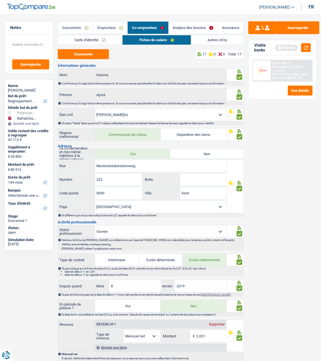
click at [221, 40] on link "Autres infos" at bounding box center [217, 39] width 53 height 9
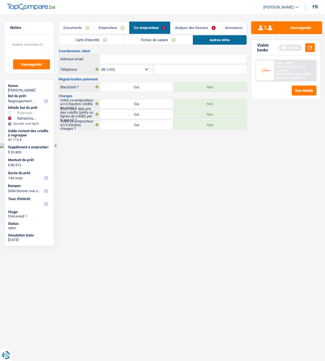
click at [152, 58] on input "Adresse email" at bounding box center [173, 58] width 147 height 9
click at [114, 29] on link "Emprunteur" at bounding box center [111, 28] width 35 height 12
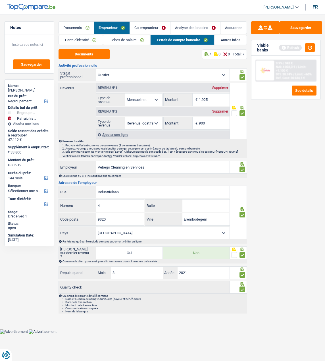
click at [232, 37] on link "Autres infos" at bounding box center [230, 39] width 32 height 9
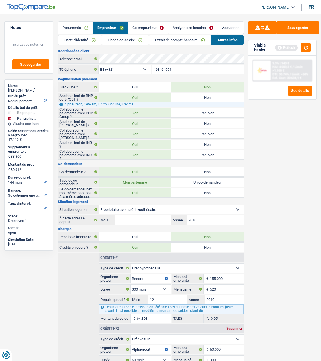
click at [156, 26] on link "Co-emprunteur" at bounding box center [148, 28] width 40 height 12
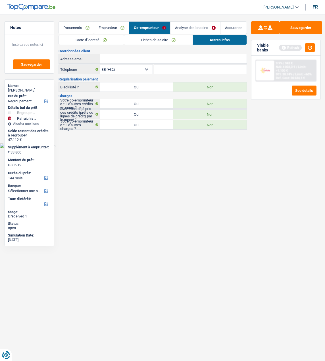
paste input "[EMAIL_ADDRESS][DOMAIN_NAME]"
type input "[EMAIL_ADDRESS][DOMAIN_NAME]"
click at [293, 28] on button "Sauvegarder" at bounding box center [301, 27] width 43 height 13
click at [170, 39] on link "Fiches de salaire" at bounding box center [158, 39] width 68 height 9
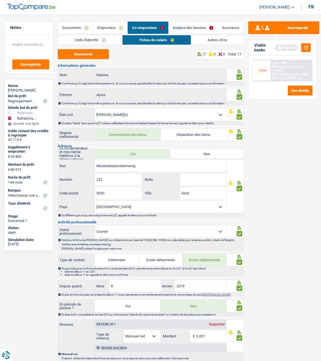
click at [103, 40] on link "Carte d'identité" at bounding box center [90, 39] width 64 height 9
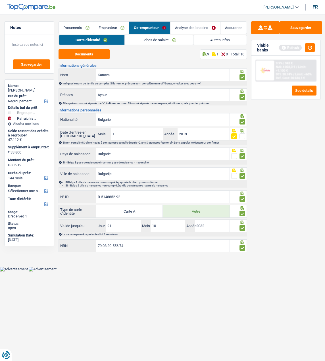
click at [153, 36] on link "Fiches de salaire" at bounding box center [159, 39] width 68 height 9
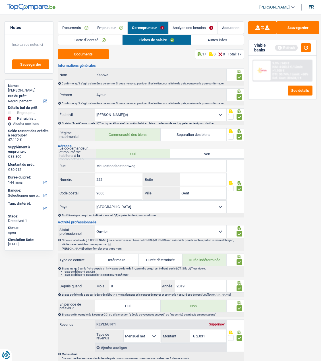
click at [190, 29] on link "Analyse des besoins" at bounding box center [192, 28] width 49 height 12
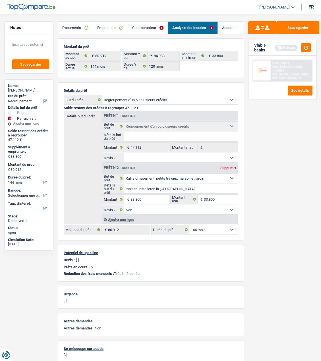
click at [118, 28] on link "Emprunteur" at bounding box center [110, 28] width 34 height 12
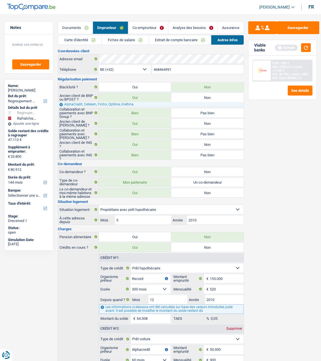
click at [181, 28] on link "Analyse des besoins" at bounding box center [192, 28] width 49 height 12
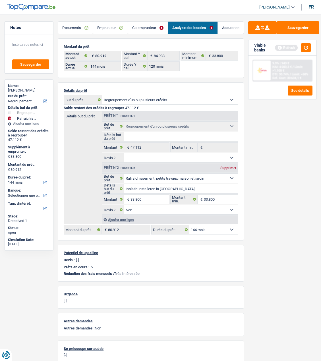
click at [115, 28] on link "Emprunteur" at bounding box center [110, 28] width 34 height 12
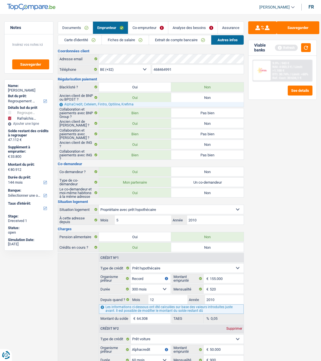
click at [185, 29] on link "Analyse des besoins" at bounding box center [192, 28] width 49 height 12
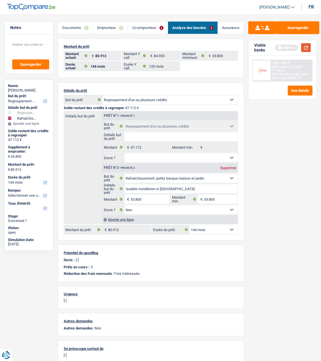
click at [304, 46] on button "button" at bounding box center [306, 47] width 10 height 9
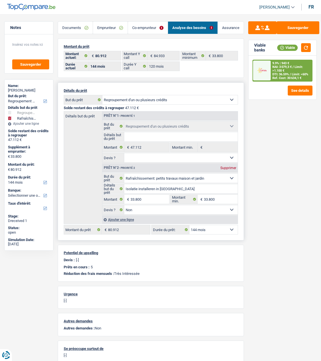
click at [205, 227] on select "12 mois 18 mois 24 mois 30 mois 36 mois 42 mois 48 mois 60 mois 72 mois 84 mois…" at bounding box center [213, 229] width 48 height 9
select select "120"
click at [189, 225] on select "12 mois 18 mois 24 mois 30 mois 36 mois 42 mois 48 mois 60 mois 72 mois 84 mois…" at bounding box center [213, 229] width 48 height 9
select select "120"
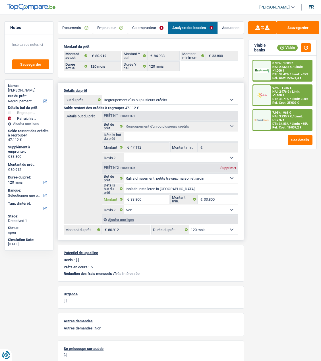
click at [146, 197] on input "33.800" at bounding box center [149, 199] width 39 height 9
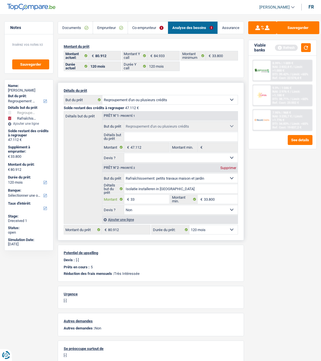
type input "3"
type input "20.000"
type input "67.112"
select select "144"
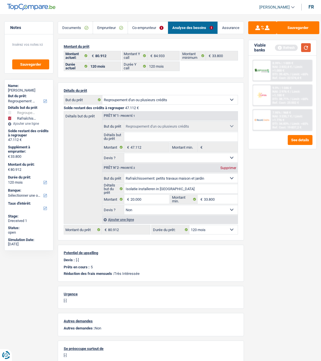
type input "67.112"
select select "144"
type input "67.112"
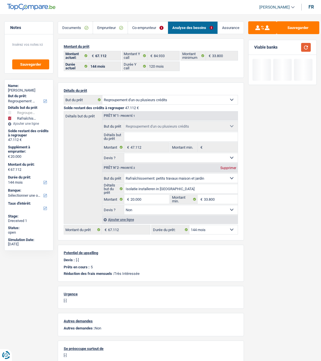
click at [302, 45] on button "button" at bounding box center [306, 47] width 10 height 9
click at [197, 227] on select "12 mois 18 mois 24 mois 30 mois 36 mois 42 mois 48 mois 60 mois 72 mois 84 mois…" at bounding box center [213, 229] width 48 height 9
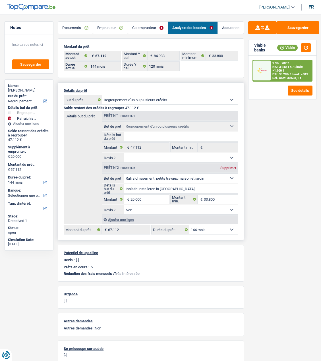
select select "120"
click at [189, 225] on select "12 mois 18 mois 24 mois 30 mois 36 mois 42 mois 48 mois 60 mois 72 mois 84 mois…" at bounding box center [213, 229] width 48 height 9
select select "120"
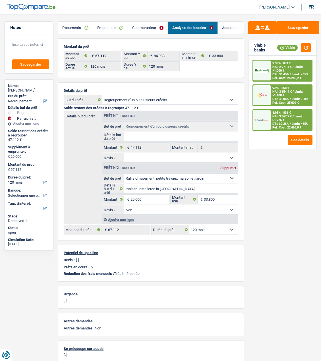
click at [110, 27] on link "Emprunteur" at bounding box center [110, 28] width 34 height 12
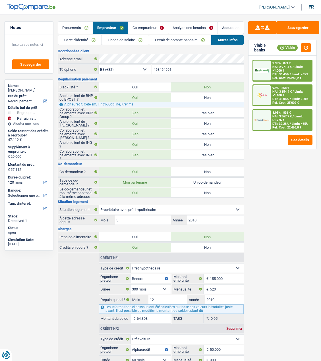
click at [199, 27] on link "Analyse des besoins" at bounding box center [192, 28] width 49 height 12
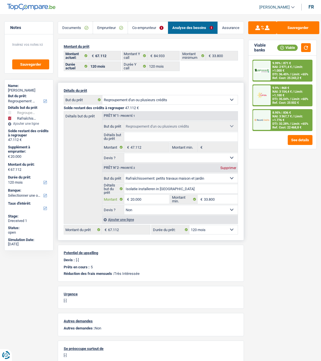
click at [147, 197] on input "20.000" at bounding box center [149, 199] width 39 height 9
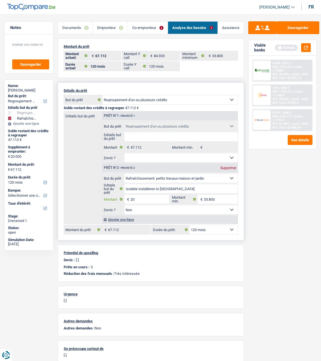
type input "2"
type input "17.000"
type input "64.112"
select select "144"
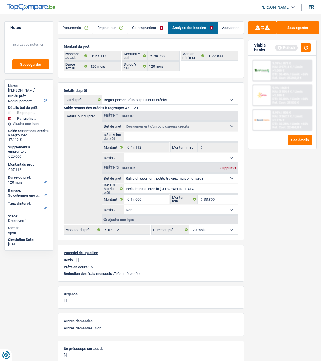
type input "64.112"
select select "144"
type input "64.112"
click at [257, 217] on div "Sauvegarder Viable banks Refresh 9.99% | 871 € NAI: 2 971,4 € / Limit: >1.000 €…" at bounding box center [282, 185] width 77 height 329
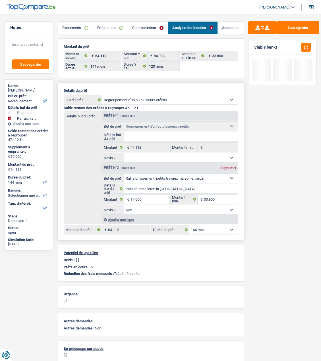
click at [232, 228] on select "12 mois 18 mois 24 mois 30 mois 36 mois 42 mois 48 mois 60 mois 72 mois 84 mois…" at bounding box center [213, 229] width 48 height 9
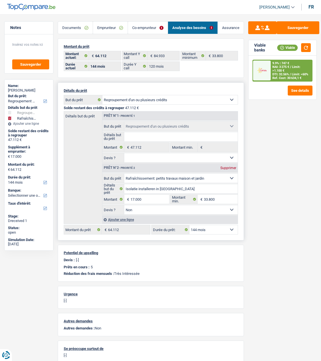
select select "120"
click at [189, 225] on select "12 mois 18 mois 24 mois 30 mois 36 mois 42 mois 48 mois 60 mois 72 mois 84 mois…" at bounding box center [213, 229] width 48 height 9
select select "120"
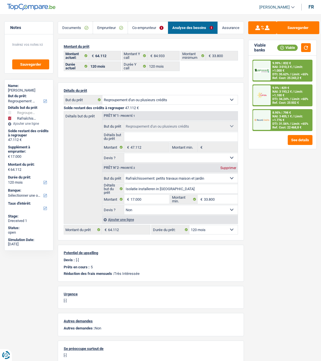
click at [285, 93] on div "9.9% | 829 € NAI: 3 193,2 € / Limit: >1.100 € DTI: 34.24% / Limit: <60% Ref. Co…" at bounding box center [290, 95] width 41 height 21
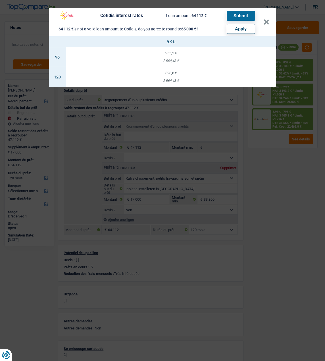
click at [239, 26] on button "Apply" at bounding box center [241, 29] width 28 height 10
type input "17.888"
type input "65.000"
select select "144"
type input "65.000"
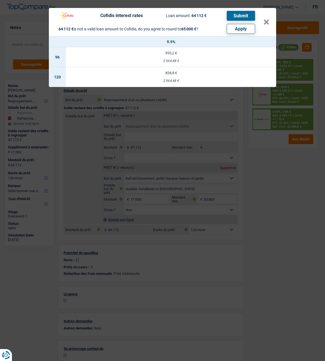
select select "144"
type input "65.000"
select select "144"
select select "other"
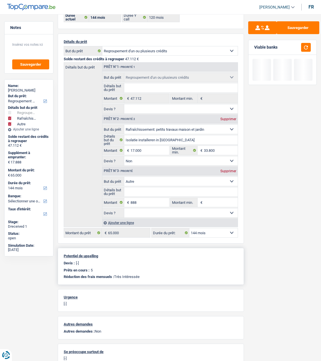
scroll to position [100, 0]
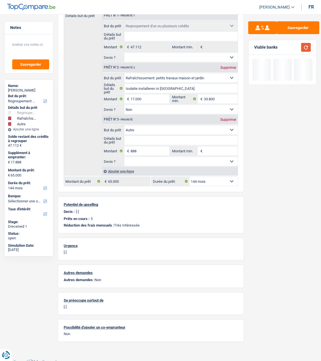
click at [304, 45] on button "button" at bounding box center [306, 47] width 10 height 9
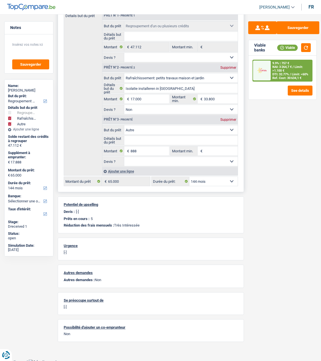
click at [220, 179] on select "12 mois 18 mois 24 mois 30 mois 36 mois 42 mois 48 mois 60 mois 72 mois 84 mois…" at bounding box center [213, 181] width 48 height 9
select select "120"
click at [189, 177] on select "12 mois 18 mois 24 mois 30 mois 36 mois 42 mois 48 mois 60 mois 72 mois 84 mois…" at bounding box center [213, 181] width 48 height 9
select select "120"
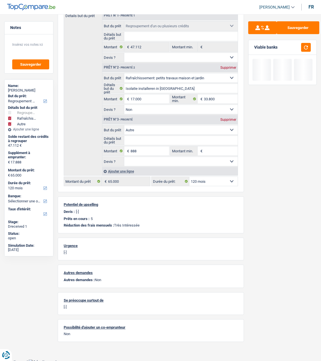
click at [266, 159] on div "Sauvegarder Viable banks" at bounding box center [282, 185] width 77 height 329
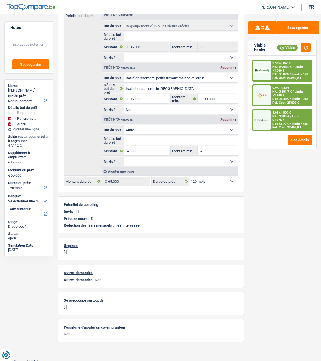
click at [280, 88] on div "9.9% | 840 €" at bounding box center [280, 88] width 17 height 4
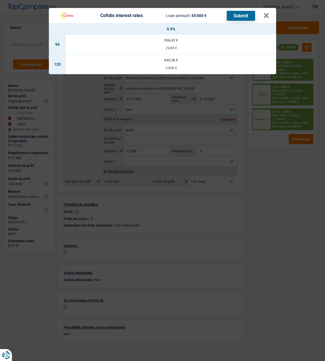
click at [161, 59] on div "840,28 €" at bounding box center [171, 60] width 210 height 4
select select "cofidis"
type input "9,90"
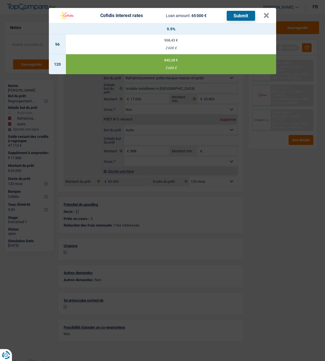
click at [248, 14] on button "Submit" at bounding box center [241, 16] width 28 height 10
click at [268, 13] on button "×" at bounding box center [266, 16] width 6 height 6
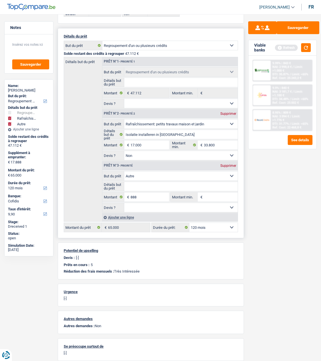
scroll to position [0, 0]
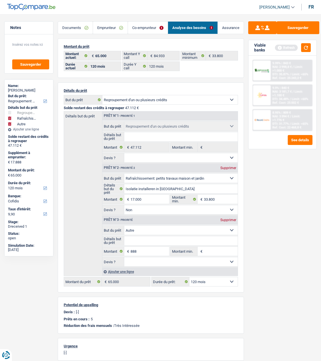
click at [73, 28] on link "Documents" at bounding box center [75, 28] width 35 height 12
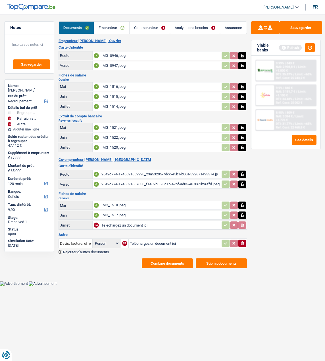
click at [233, 258] on button "Submit documents" at bounding box center [221, 263] width 51 height 10
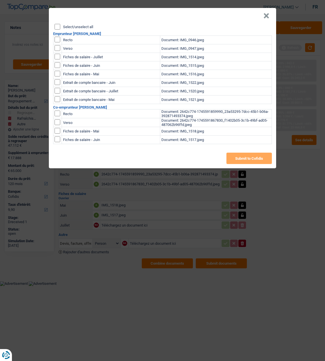
click at [58, 24] on input "Select/unselect all" at bounding box center [58, 27] width 6 height 6
checkbox input "true"
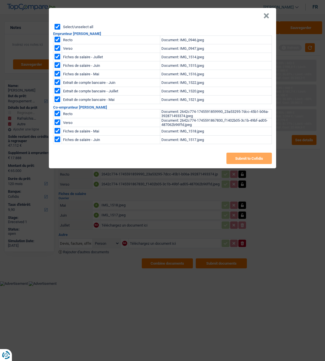
checkbox input "true"
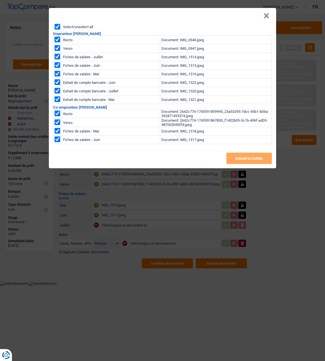
checkbox input "true"
click at [250, 159] on button "Submit to Cofidis" at bounding box center [248, 158] width 45 height 11
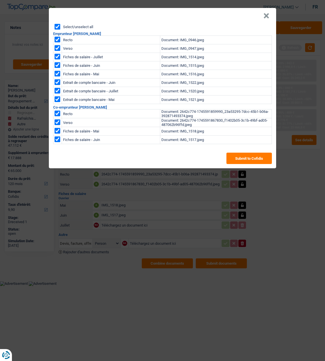
click at [269, 13] on button "×" at bounding box center [266, 16] width 6 height 6
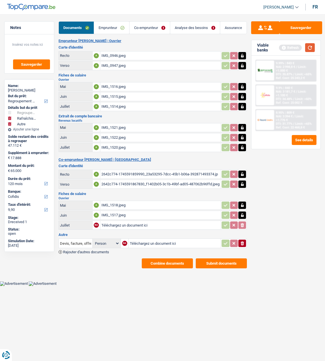
click at [313, 47] on button "button" at bounding box center [310, 47] width 10 height 9
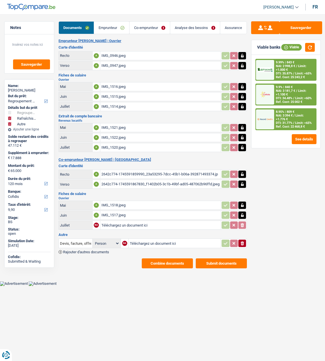
click at [273, 116] on div at bounding box center [265, 119] width 18 height 20
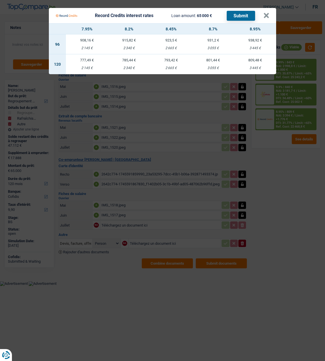
click at [93, 61] on td "777,49 € 2 145 €" at bounding box center [87, 64] width 42 height 20
select select "record credits"
type input "7,95"
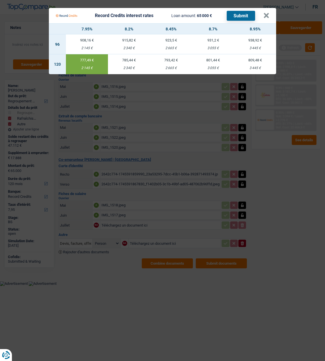
click at [233, 12] on button "Submit" at bounding box center [241, 16] width 28 height 10
click at [267, 15] on button "×" at bounding box center [266, 16] width 6 height 6
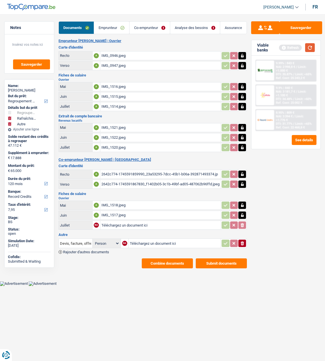
click at [310, 48] on button "button" at bounding box center [310, 47] width 10 height 9
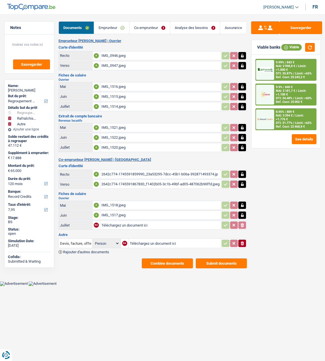
click at [279, 72] on span "DTI: 35.87%" at bounding box center [284, 74] width 16 height 4
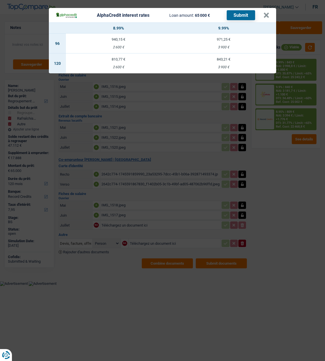
click at [108, 58] on td "810,77 € 2 600 €" at bounding box center [118, 63] width 105 height 20
select select "alphacredit"
type input "8,99"
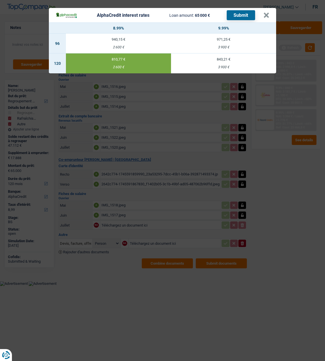
click at [246, 14] on button "Submit" at bounding box center [241, 15] width 28 height 10
click at [267, 12] on button "×" at bounding box center [266, 15] width 6 height 6
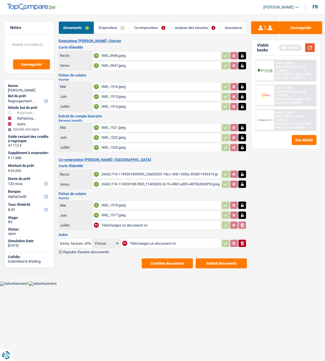
click at [307, 49] on button "button" at bounding box center [310, 47] width 10 height 9
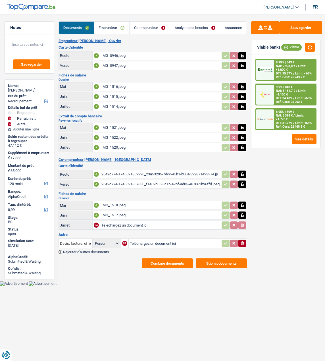
click at [187, 27] on link "Analyse des besoins" at bounding box center [195, 28] width 50 height 12
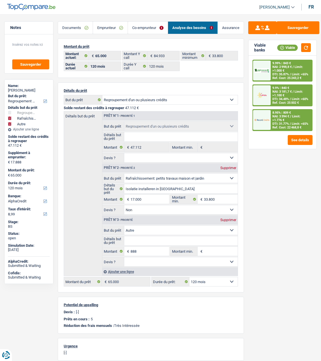
click at [272, 114] on div "8.95% | 809 € NAI: 3 394 € / Limit: >1.776 € DTI: 31.77% / Limit: <65% Ref. Cos…" at bounding box center [290, 120] width 41 height 21
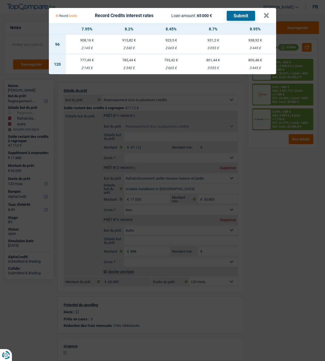
click at [300, 193] on Credits "Record Credits interest rates Loan amount: 65 000 € Submit × 7.95% 8.2% 8.45% 8…" at bounding box center [162, 180] width 325 height 361
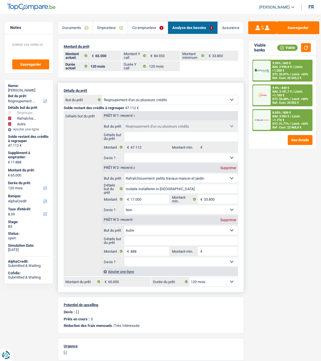
click at [230, 219] on div "Supprimer" at bounding box center [228, 219] width 19 height 3
type input "17.000"
type input "64.112"
select select "144"
type input "64.112"
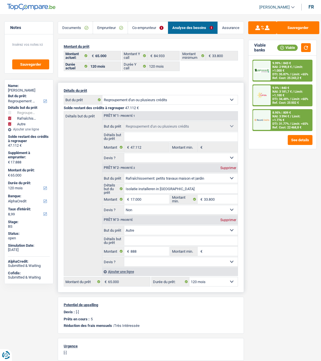
select select "144"
type input "64.112"
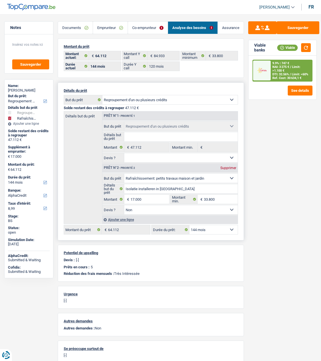
click at [223, 227] on select "12 mois 18 mois 24 mois 30 mois 36 mois 42 mois 48 mois 60 mois 72 mois 84 mois…" at bounding box center [213, 229] width 48 height 9
select select "120"
click at [189, 225] on select "12 mois 18 mois 24 mois 30 mois 36 mois 42 mois 48 mois 60 mois 72 mois 84 mois…" at bounding box center [213, 229] width 48 height 9
select select "120"
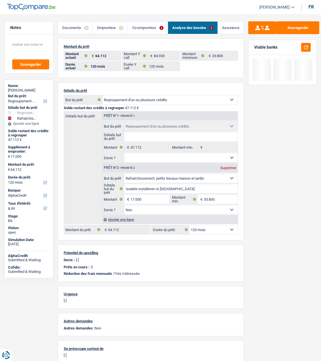
click at [262, 190] on div "Sauvegarder Viable banks" at bounding box center [282, 185] width 77 height 329
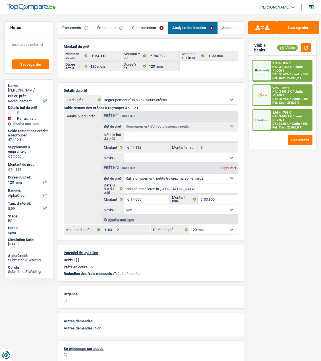
click at [83, 27] on link "Documents" at bounding box center [75, 28] width 35 height 12
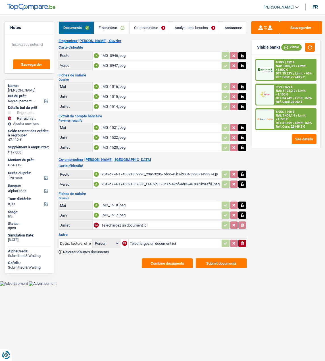
click at [176, 258] on button "Combine documents" at bounding box center [167, 263] width 51 height 10
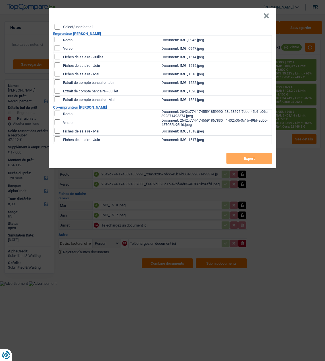
click at [60, 27] on input "Select/unselect all" at bounding box center [58, 27] width 6 height 6
checkbox input "true"
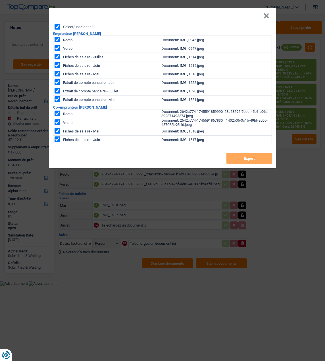
checkbox input "true"
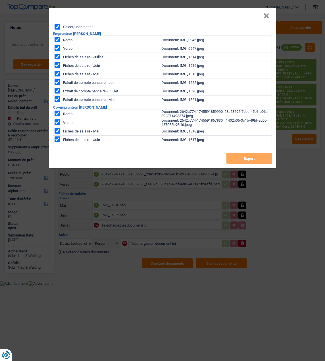
checkbox input "true"
click at [248, 156] on button "Export" at bounding box center [248, 158] width 45 height 11
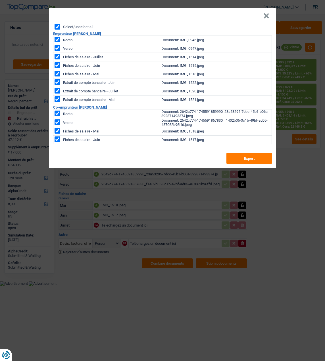
click at [268, 13] on button "×" at bounding box center [266, 16] width 6 height 6
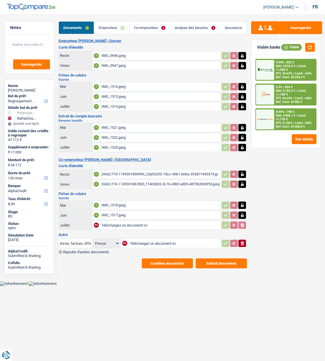
click at [284, 117] on div "8.95% | 798 € NAI: 3 405,1 € / Limit: >1.776 € DTI: 31.56% / Limit: <65% Ref. C…" at bounding box center [295, 119] width 42 height 21
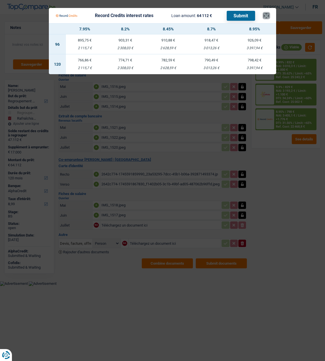
click at [267, 14] on button "×" at bounding box center [266, 16] width 6 height 6
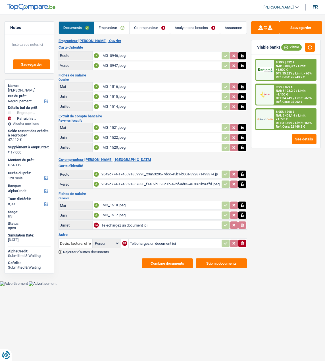
click at [200, 27] on link "Analyse des besoins" at bounding box center [195, 28] width 50 height 12
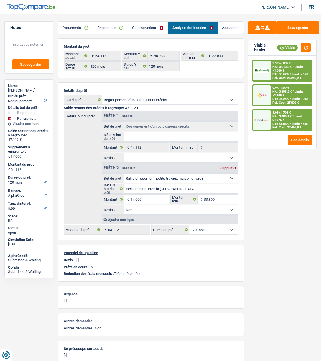
drag, startPoint x: 115, startPoint y: 26, endPoint x: 126, endPoint y: 47, distance: 24.3
click at [115, 26] on link "Emprunteur" at bounding box center [110, 28] width 34 height 12
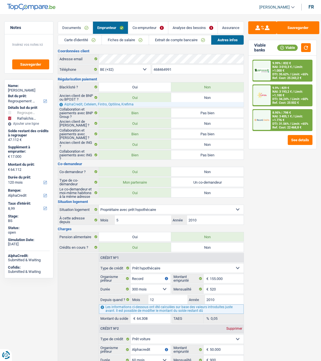
click at [137, 40] on link "Fiches de salaire" at bounding box center [125, 39] width 47 height 9
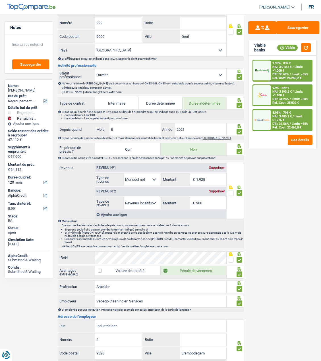
scroll to position [227, 0]
